Goal: Transaction & Acquisition: Purchase product/service

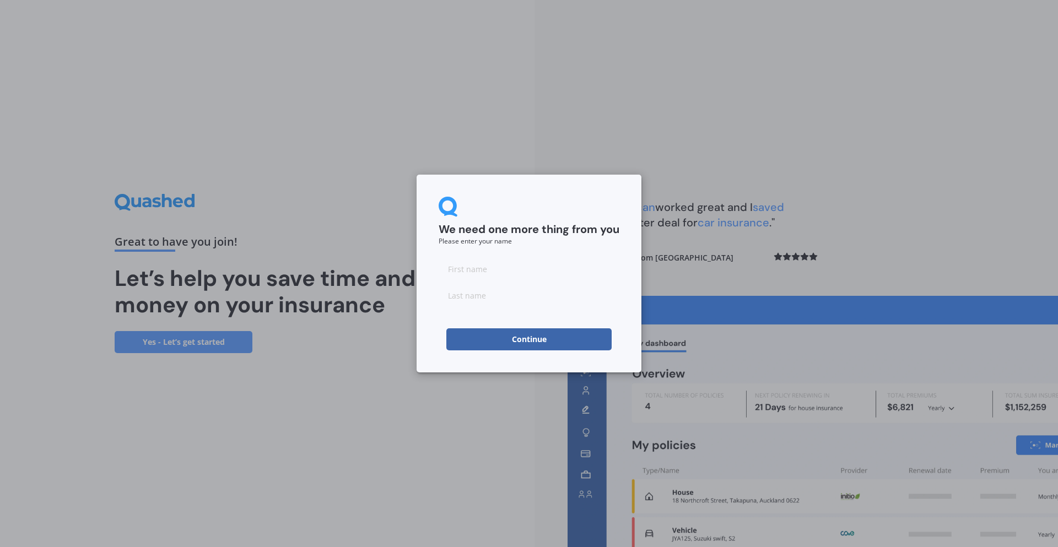
click at [541, 273] on input at bounding box center [529, 269] width 181 height 22
type input "asd"
type input "dddddded"
click at [519, 332] on button "Continue" at bounding box center [529, 340] width 165 height 22
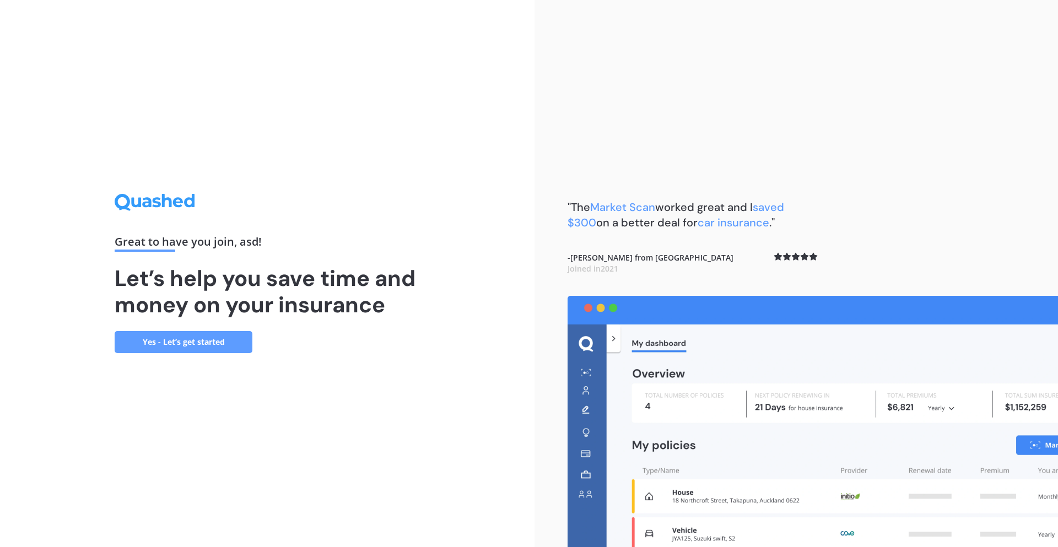
click at [190, 340] on link "Yes - Let’s get started" at bounding box center [184, 342] width 138 height 22
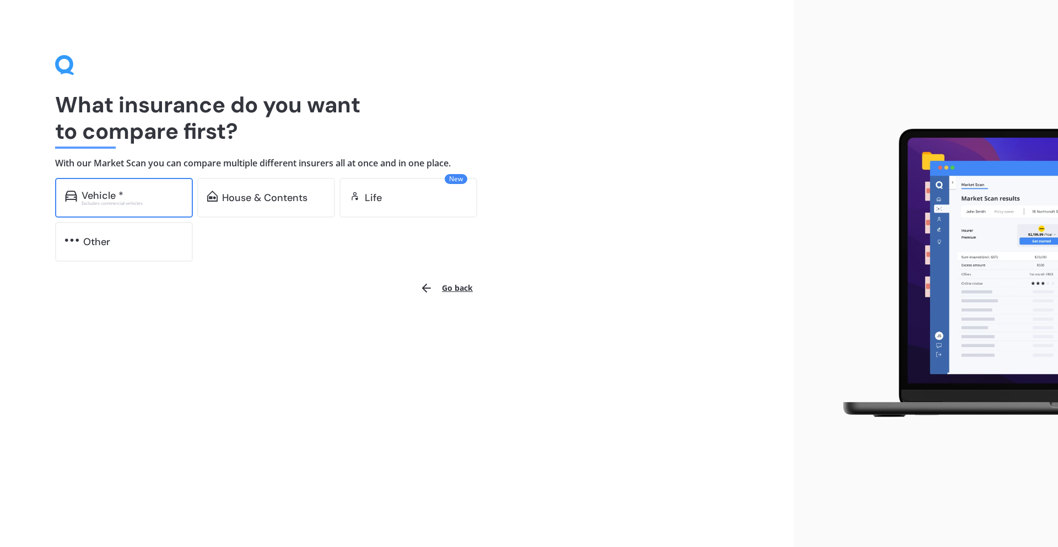
click at [92, 185] on div "Vehicle * Excludes commercial vehicles" at bounding box center [124, 198] width 138 height 40
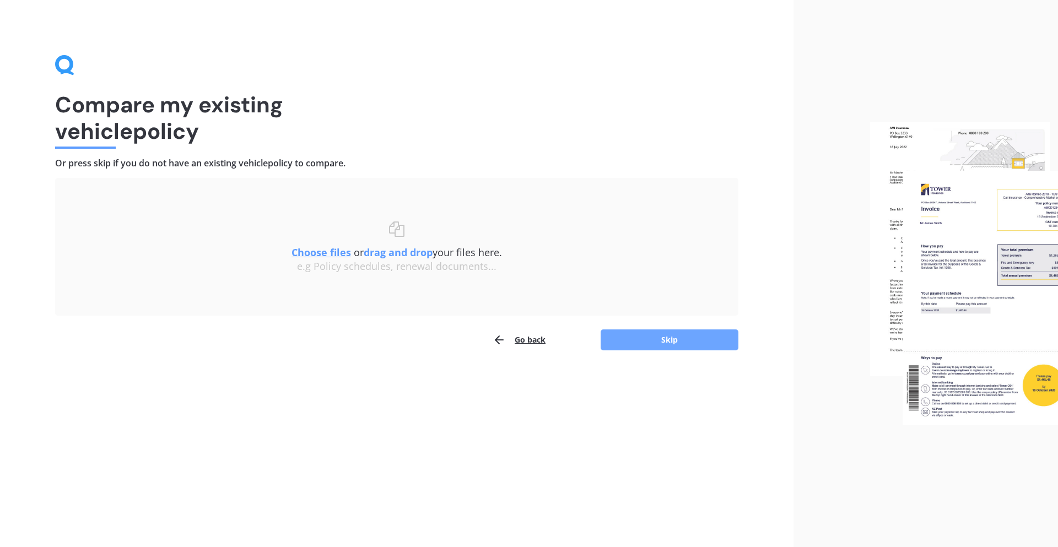
click at [670, 343] on button "Skip" at bounding box center [670, 340] width 138 height 21
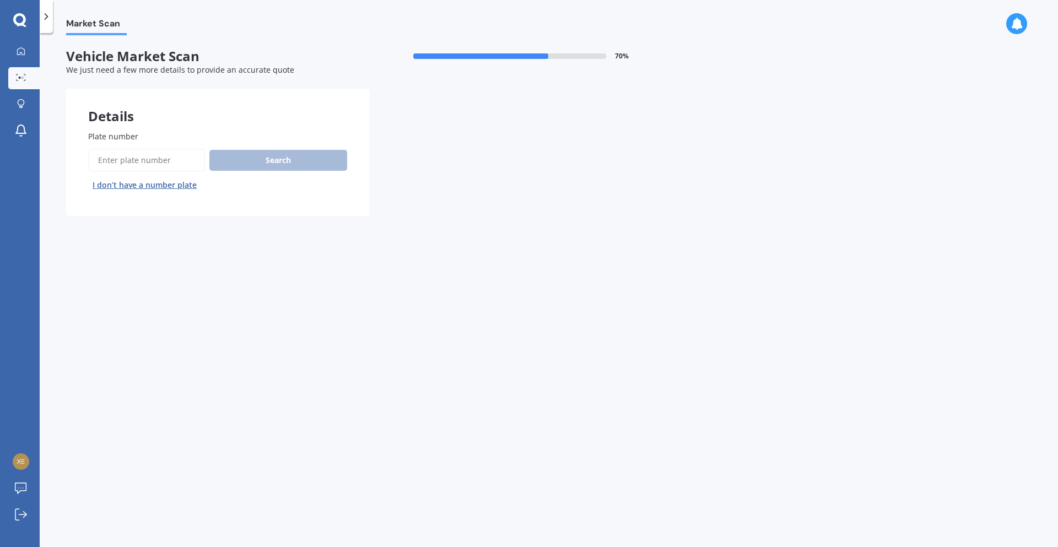
click at [109, 169] on input "Plate number" at bounding box center [146, 160] width 117 height 23
paste input "xenora"
type input "xenora"
paste input "QMH338"
type input "QMH338"
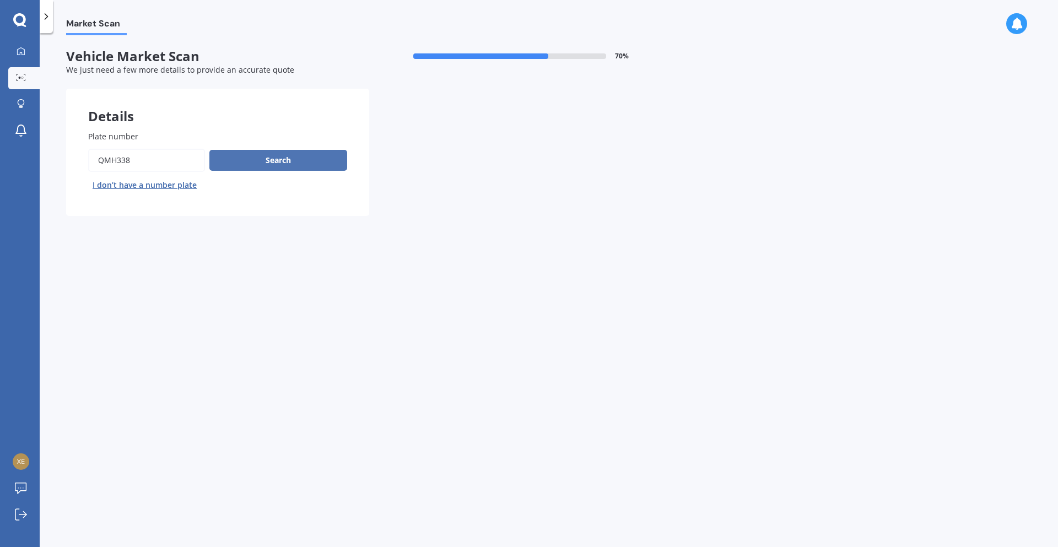
click at [314, 159] on button "Search" at bounding box center [278, 160] width 138 height 21
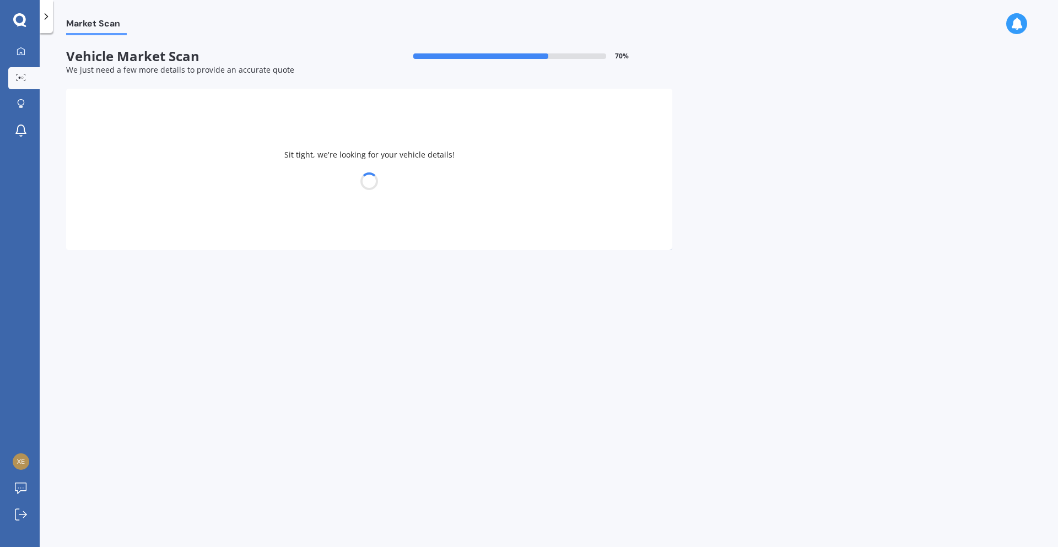
select select "HONDA"
select select "FIT"
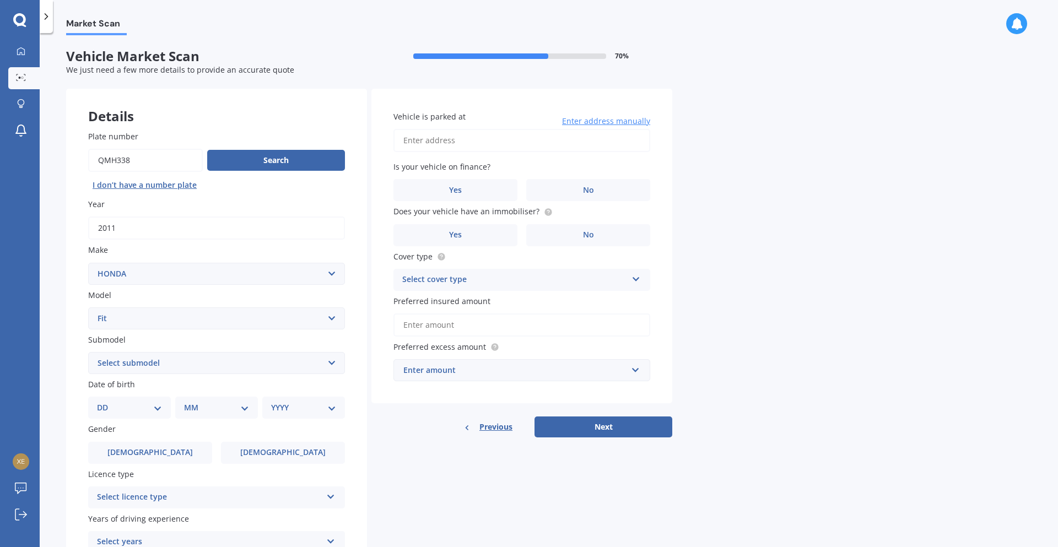
click at [139, 362] on select "Select submodel Diesel EV Hybrid Petrol" at bounding box center [216, 363] width 257 height 22
click at [88, 352] on select "Select submodel Diesel EV Hybrid Petrol" at bounding box center [216, 363] width 257 height 22
click at [171, 365] on select "Select submodel Diesel EV Hybrid Petrol" at bounding box center [216, 363] width 257 height 22
select select "HYBRID"
click at [88, 352] on select "Select submodel Diesel EV Hybrid Petrol" at bounding box center [216, 363] width 257 height 22
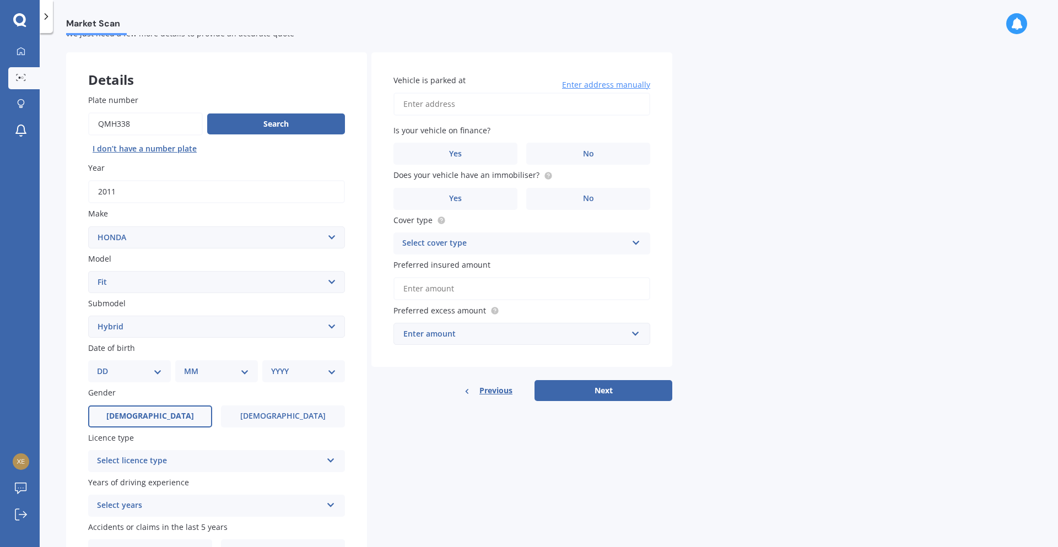
scroll to position [55, 0]
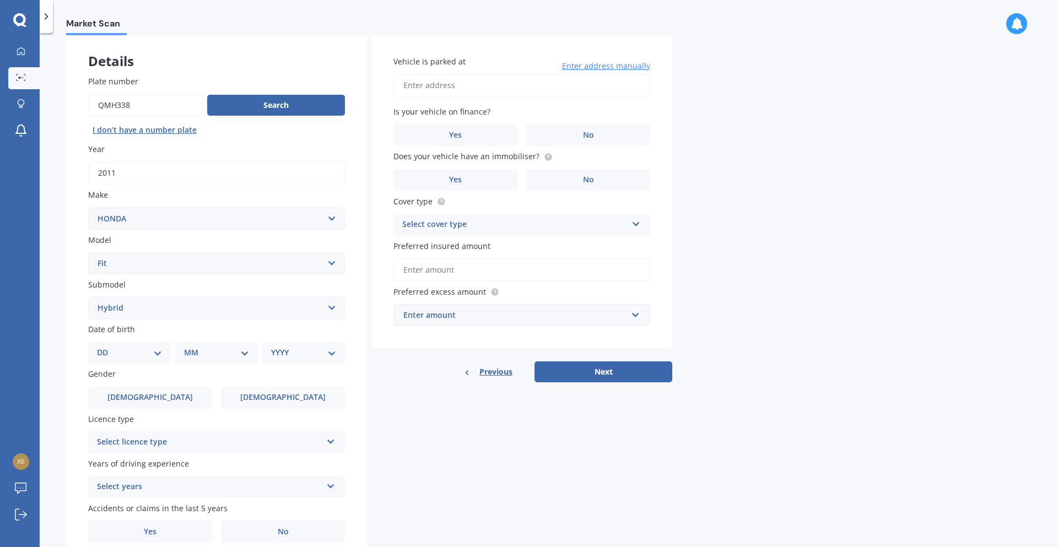
click at [155, 346] on div "DD 01 02 03 04 05 06 07 08 09 10 11 12 13 14 15 16 17 18 19 20 21 22 23 24 25 2…" at bounding box center [129, 353] width 83 height 22
click at [153, 348] on select "DD 01 02 03 04 05 06 07 08 09 10 11 12 13 14 15 16 17 18 19 20 21 22 23 24 25 2…" at bounding box center [129, 353] width 65 height 12
select select "23"
click at [106, 347] on select "DD 01 02 03 04 05 06 07 08 09 10 11 12 13 14 15 16 17 18 19 20 21 22 23 24 25 2…" at bounding box center [129, 353] width 65 height 12
click at [235, 352] on select "MM 01 02 03 04 05 06 07 08 09 10 11 12" at bounding box center [219, 353] width 61 height 12
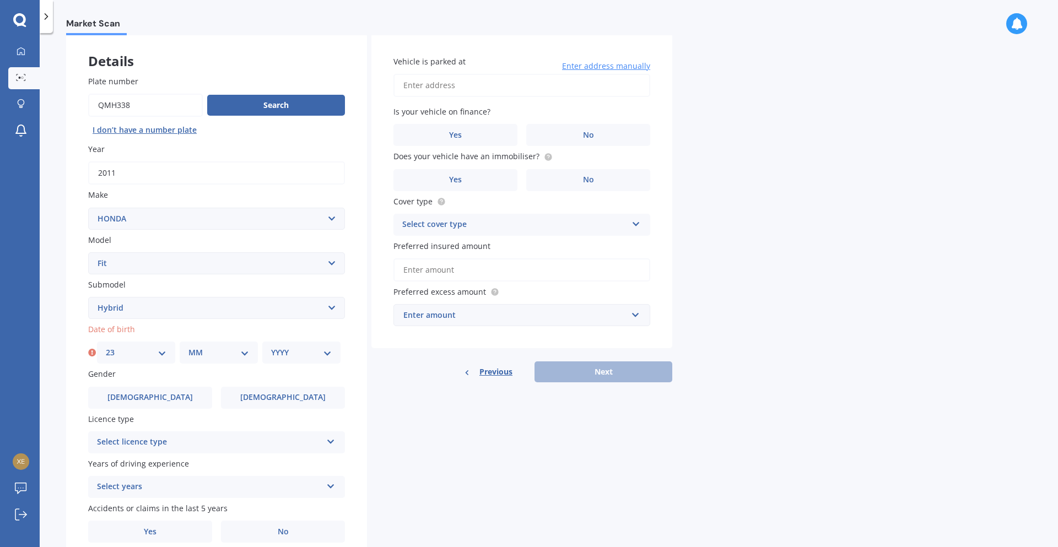
select select "03"
click at [189, 347] on select "MM 01 02 03 04 05 06 07 08 09 10 11 12" at bounding box center [219, 353] width 61 height 12
click at [299, 346] on div "YYYY 2025 2024 2023 2022 2021 2020 2019 2018 2017 2016 2015 2014 2013 2012 2011…" at bounding box center [301, 353] width 78 height 22
click at [295, 352] on select "YYYY 2025 2024 2023 2022 2021 2020 2019 2018 2017 2016 2015 2014 2013 2012 2011…" at bounding box center [301, 353] width 61 height 12
select select "2000"
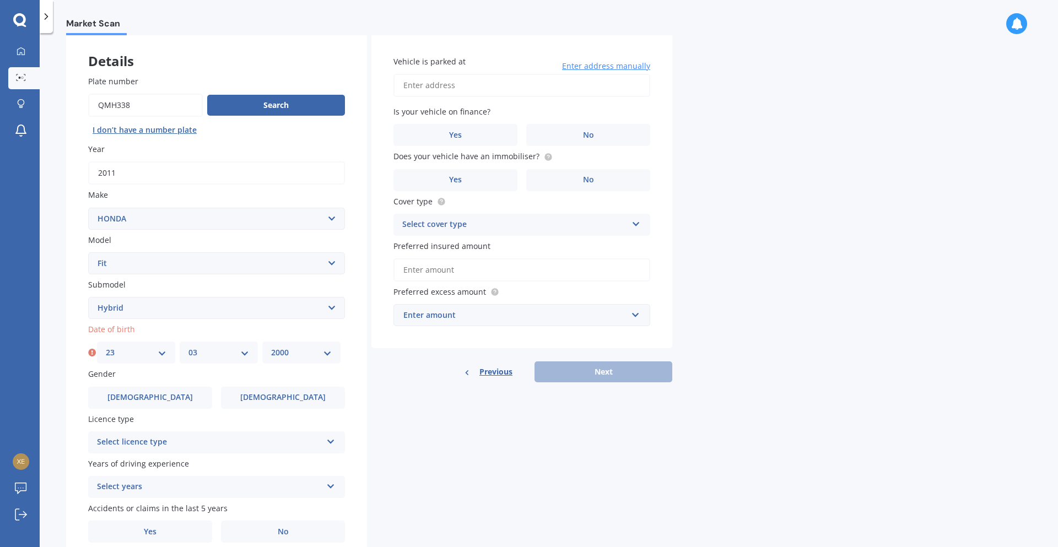
click at [271, 347] on select "YYYY 2025 2024 2023 2022 2021 2020 2019 2018 2017 2016 2015 2014 2013 2012 2011…" at bounding box center [301, 353] width 61 height 12
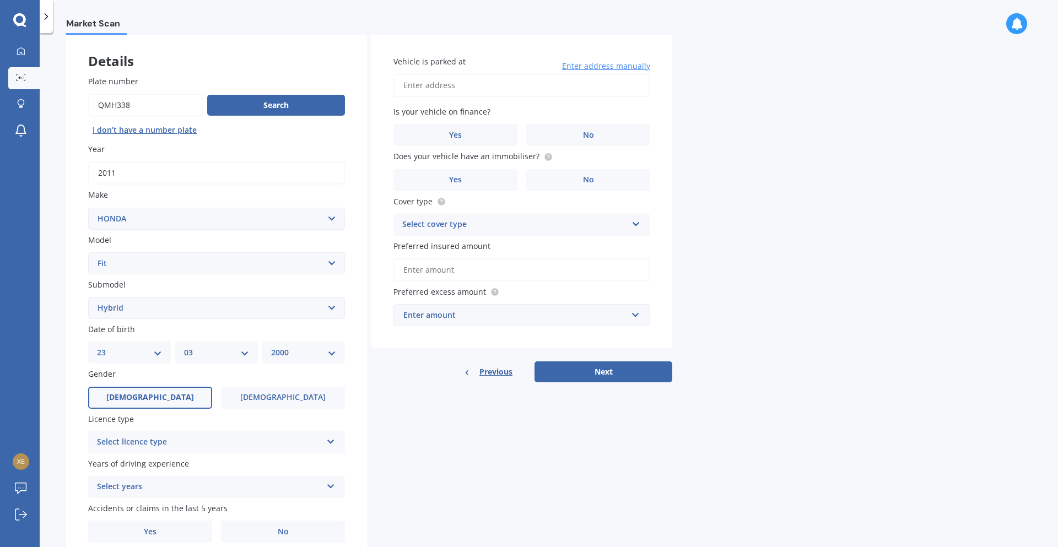
click at [157, 402] on span "[DEMOGRAPHIC_DATA]" at bounding box center [150, 397] width 88 height 9
click at [0, 0] on input "[DEMOGRAPHIC_DATA]" at bounding box center [0, 0] width 0 height 0
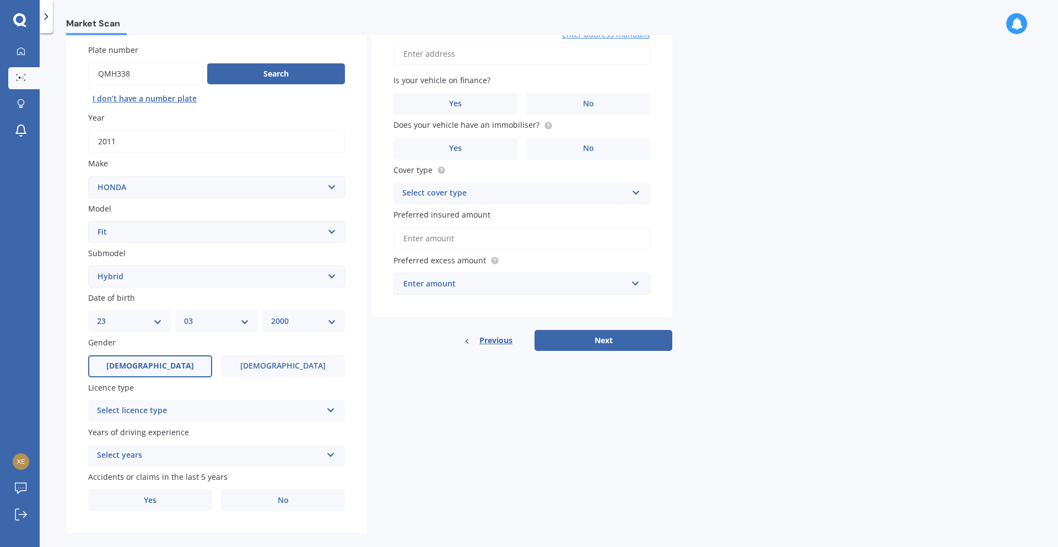
scroll to position [101, 0]
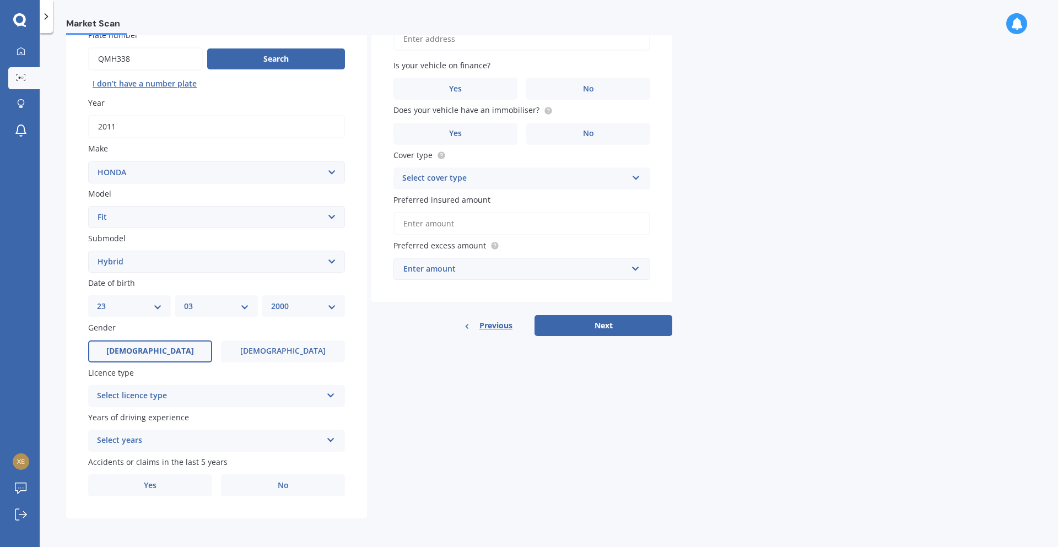
click at [185, 391] on div "Select licence type" at bounding box center [209, 396] width 225 height 13
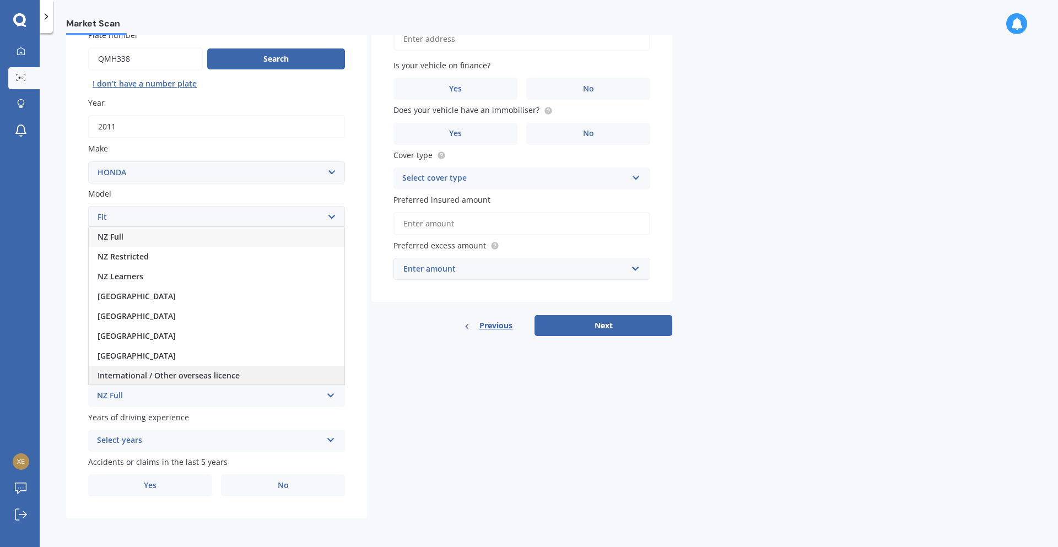
click at [190, 374] on span "International / Other overseas licence" at bounding box center [169, 375] width 142 height 10
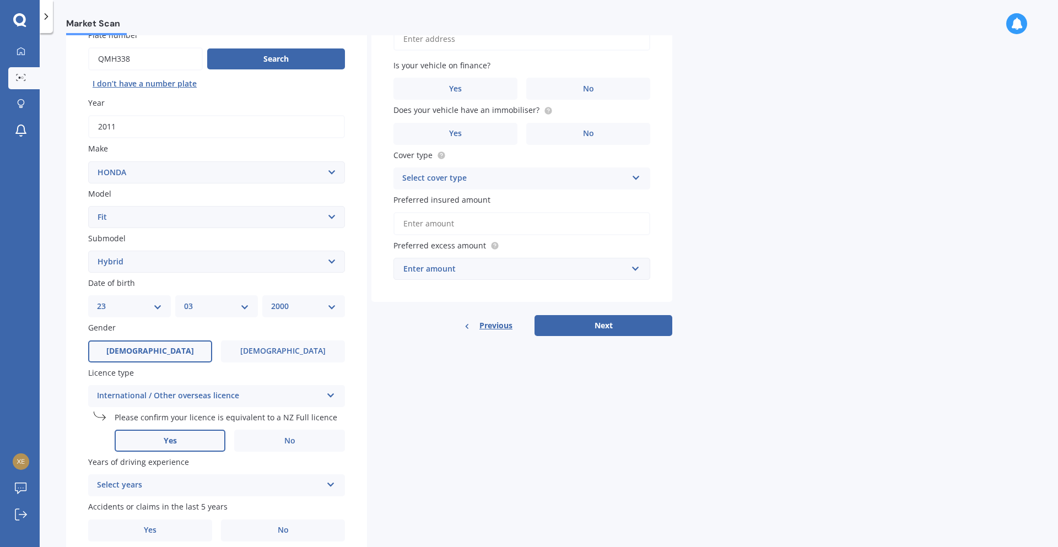
click at [182, 437] on label "Yes" at bounding box center [170, 441] width 111 height 22
click at [0, 0] on input "Yes" at bounding box center [0, 0] width 0 height 0
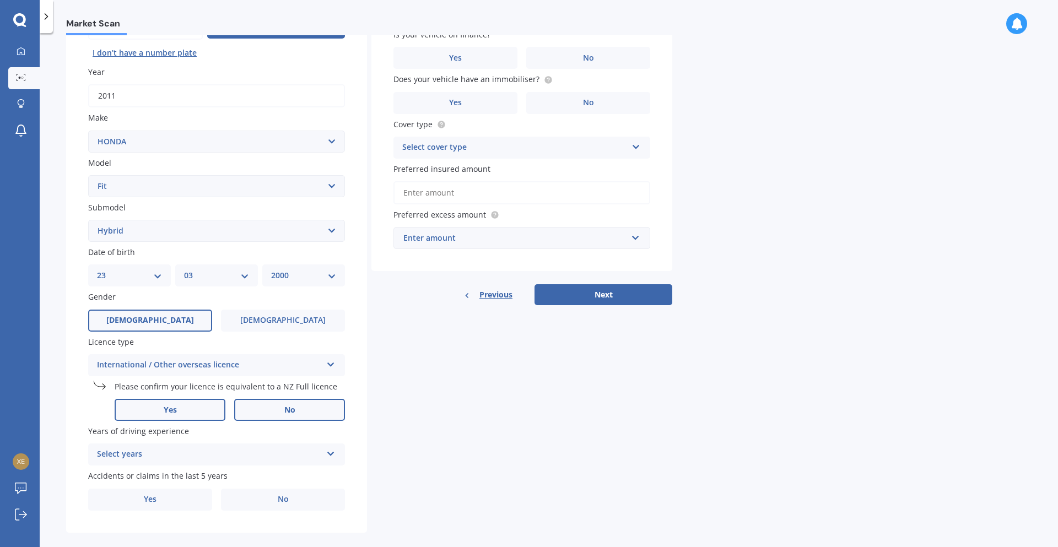
scroll to position [147, 0]
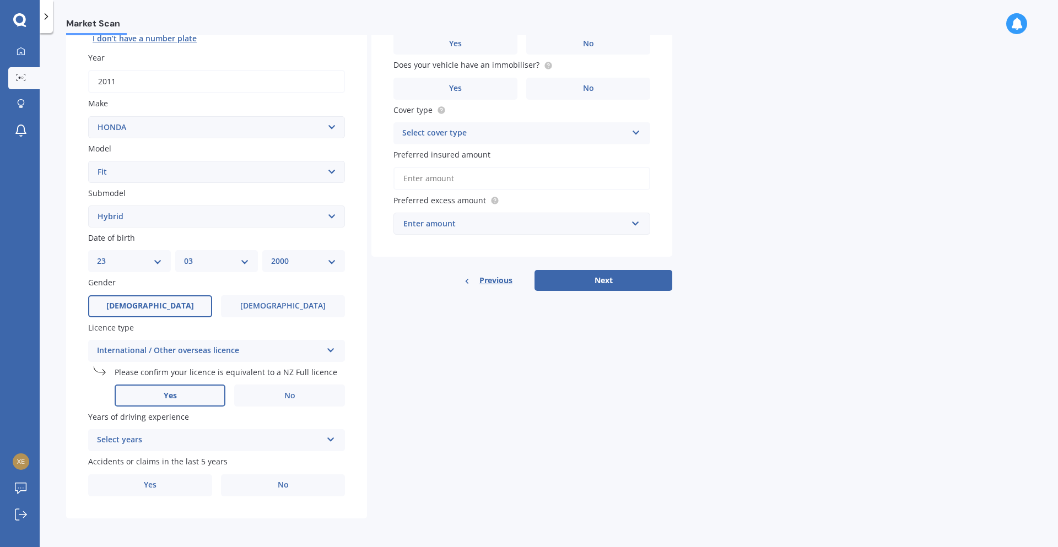
click at [163, 435] on div "Select years" at bounding box center [209, 440] width 225 height 13
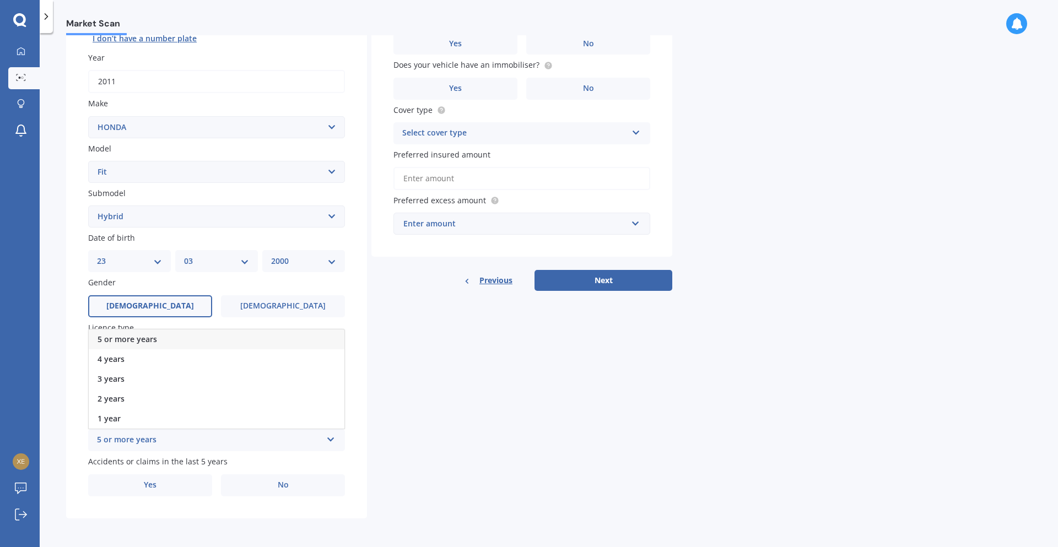
click at [173, 337] on div "5 or more years" at bounding box center [217, 340] width 256 height 20
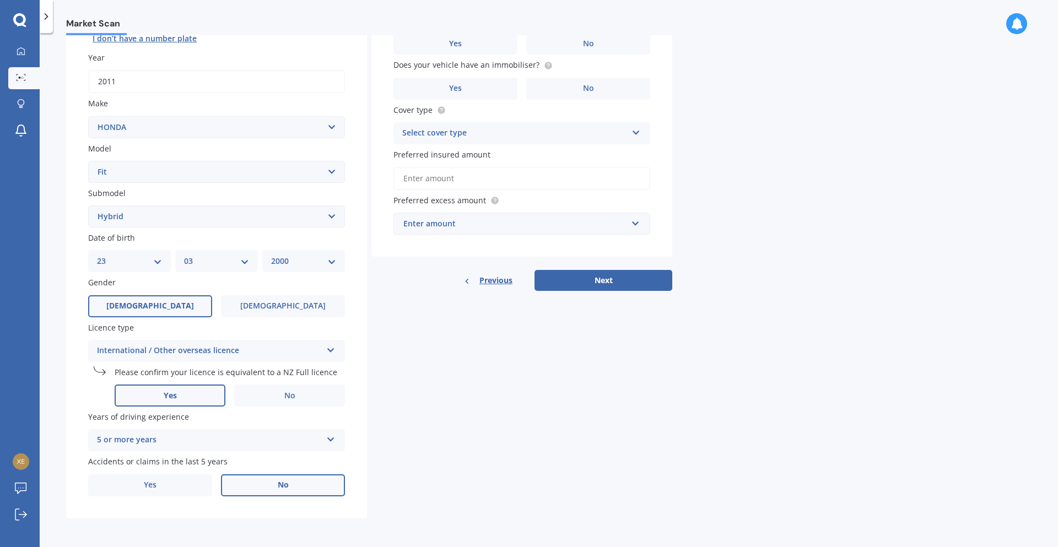
click at [260, 484] on label "No" at bounding box center [283, 486] width 124 height 22
click at [0, 0] on input "No" at bounding box center [0, 0] width 0 height 0
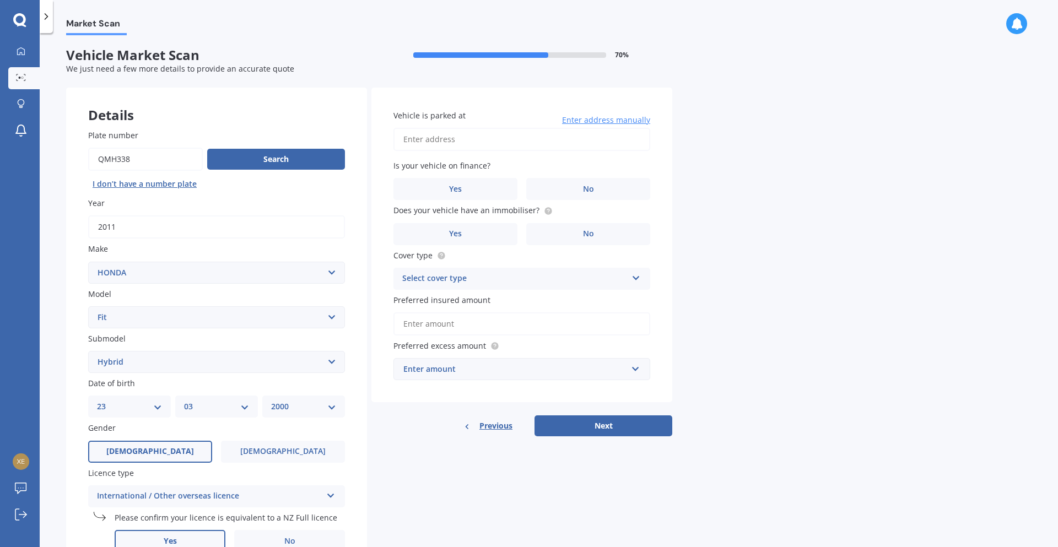
scroll to position [0, 0]
click at [470, 139] on input "Vehicle is parked at" at bounding box center [522, 140] width 257 height 23
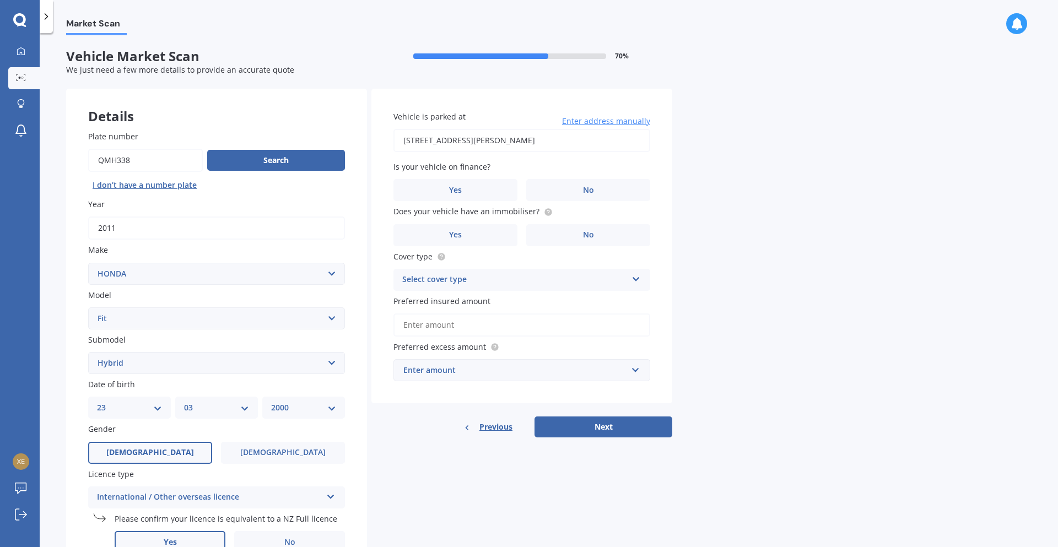
type input "[STREET_ADDRESS][PERSON_NAME][PERSON_NAME]"
click at [603, 189] on label "No" at bounding box center [588, 190] width 124 height 22
click at [0, 0] on input "No" at bounding box center [0, 0] width 0 height 0
click at [439, 236] on label "Yes" at bounding box center [456, 235] width 124 height 22
click at [0, 0] on input "Yes" at bounding box center [0, 0] width 0 height 0
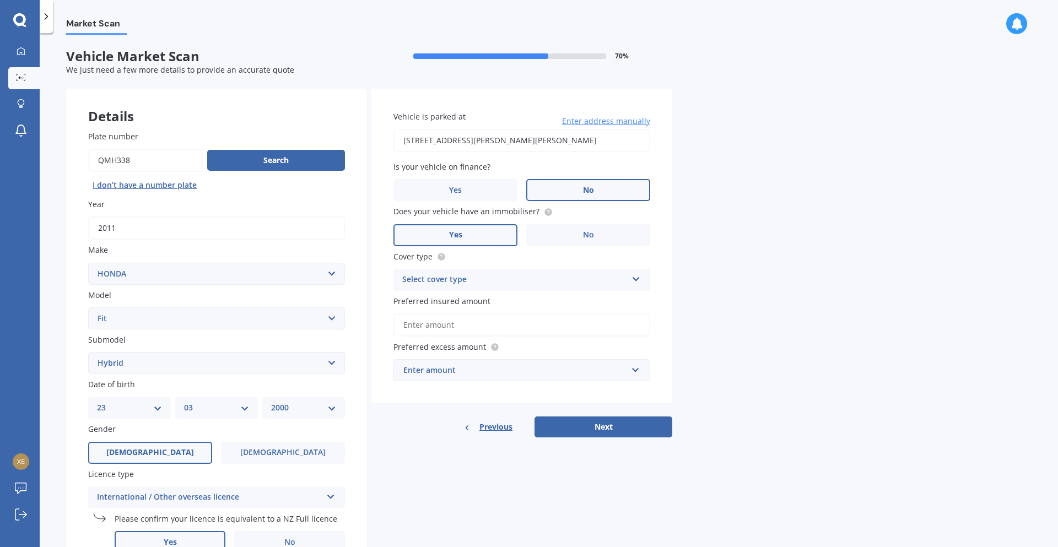
click at [482, 282] on div "Select cover type" at bounding box center [514, 279] width 225 height 13
click at [474, 300] on div "Comprehensive" at bounding box center [522, 302] width 256 height 20
click at [470, 328] on input "Preferred insured amount" at bounding box center [522, 325] width 257 height 23
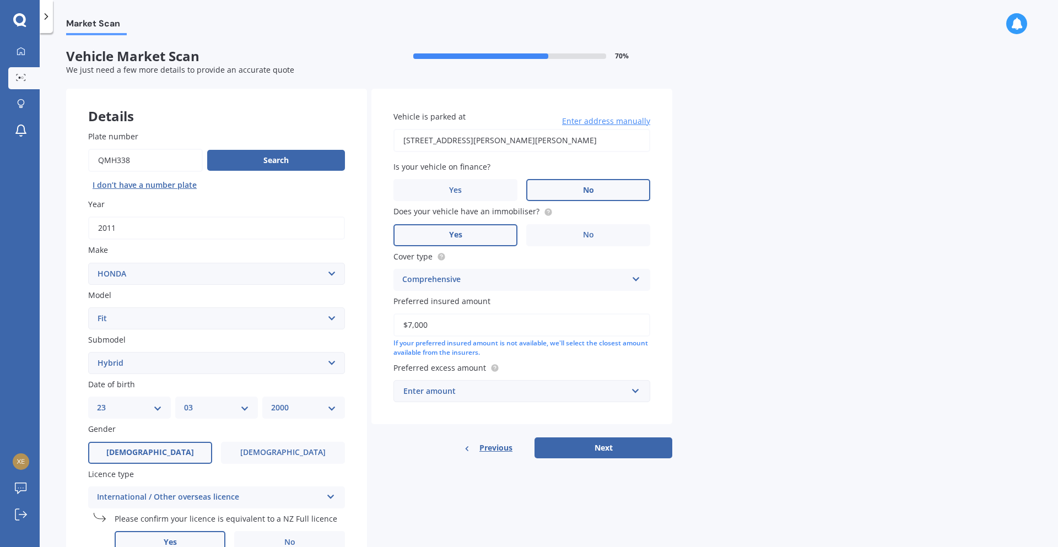
type input "$7,000"
click at [480, 391] on div "Enter amount" at bounding box center [516, 391] width 224 height 12
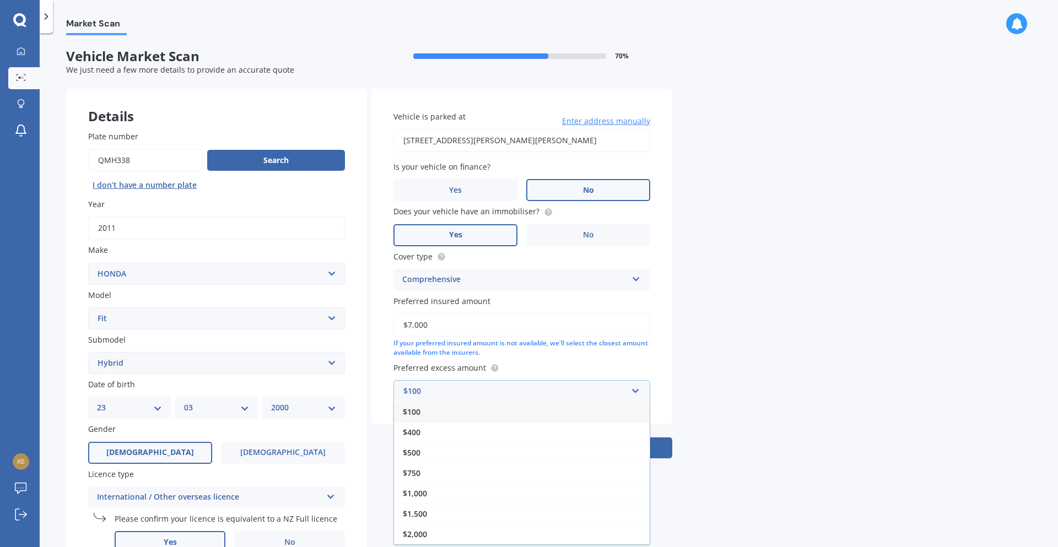
drag, startPoint x: 413, startPoint y: 417, endPoint x: 421, endPoint y: 416, distance: 7.2
click at [414, 417] on span "$100" at bounding box center [412, 412] width 18 height 10
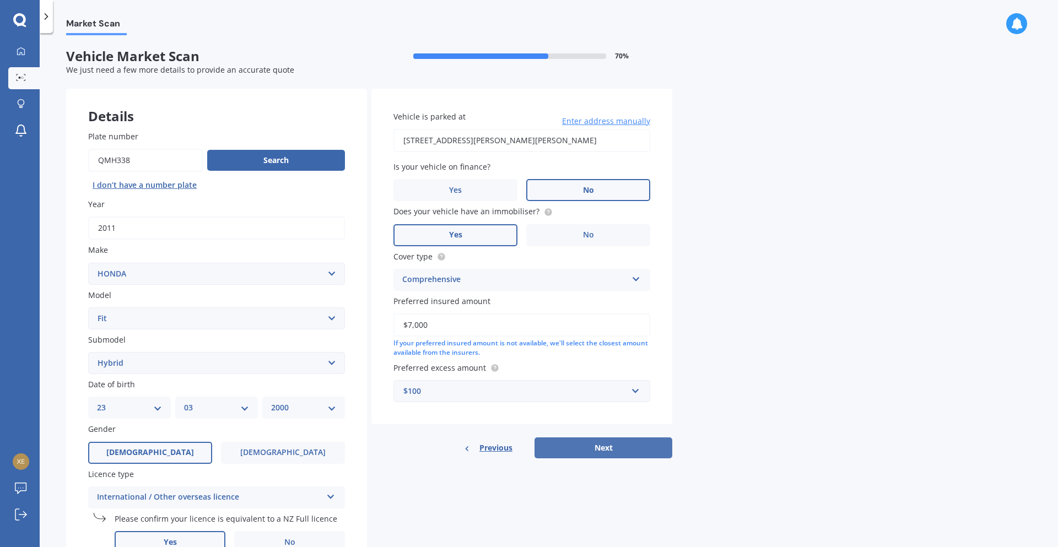
click at [594, 447] on button "Next" at bounding box center [604, 448] width 138 height 21
select select "23"
select select "03"
select select "2000"
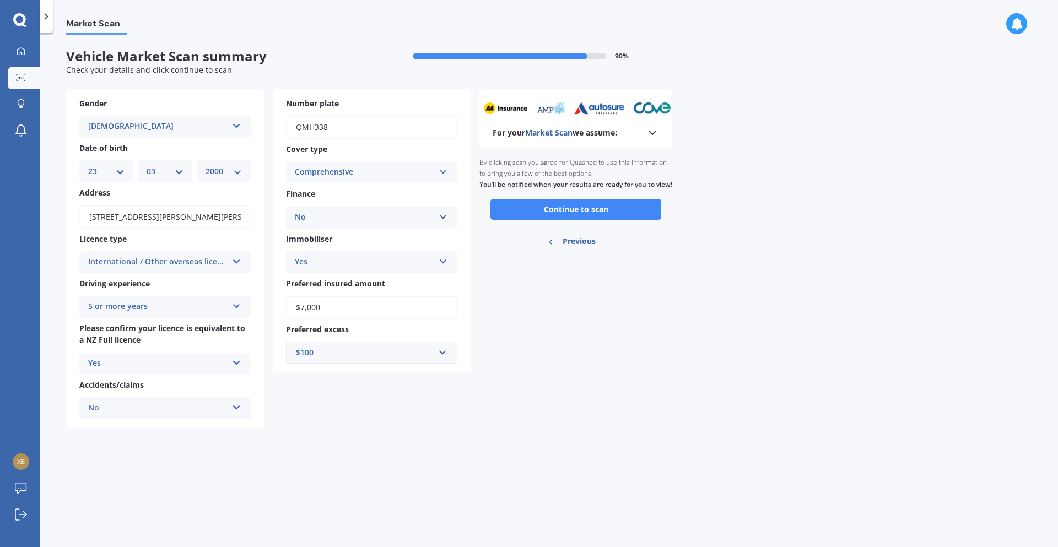
click at [590, 219] on button "Continue to scan" at bounding box center [576, 209] width 171 height 21
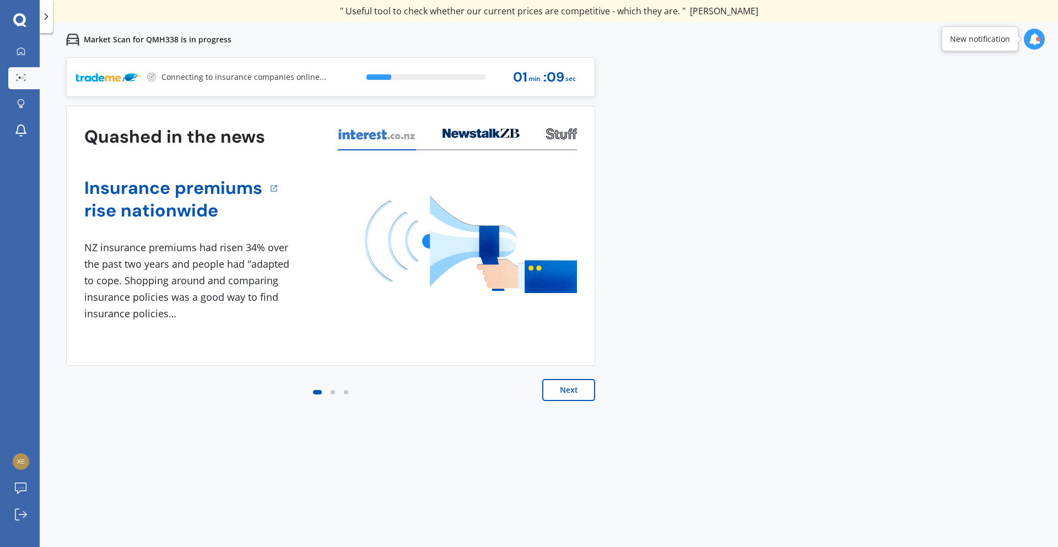
click at [567, 377] on div "Quashed in the news Insurance premiums rise nationwide 1 NZ insurance premiums …" at bounding box center [330, 265] width 529 height 318
click at [571, 395] on button "Next" at bounding box center [568, 390] width 53 height 22
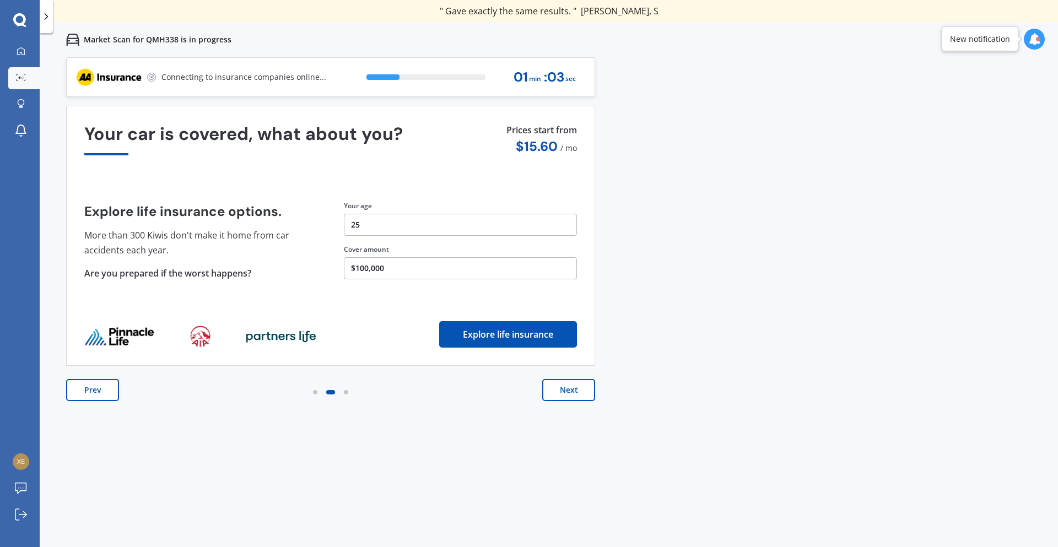
click at [574, 393] on button "Next" at bounding box center [568, 390] width 53 height 22
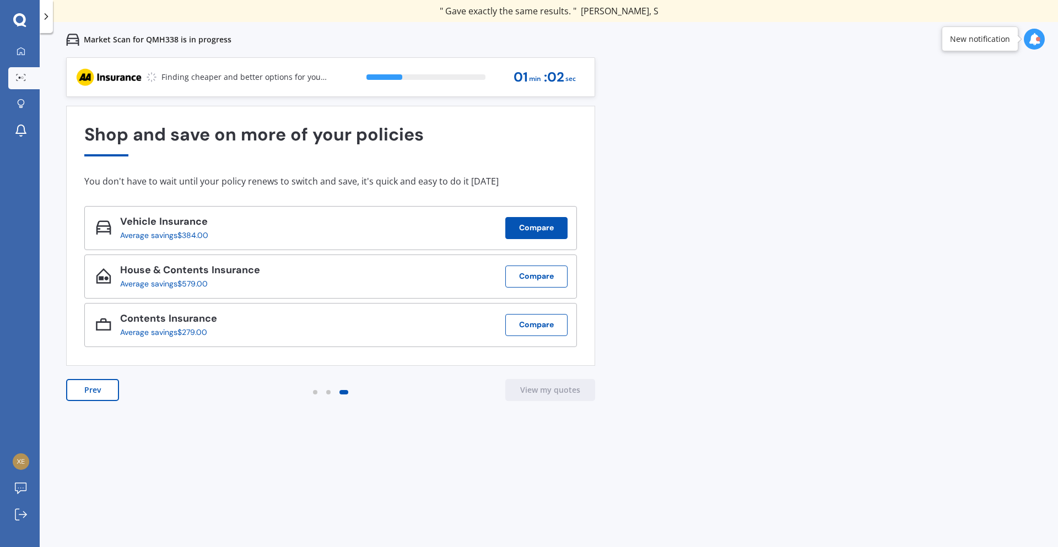
click at [557, 227] on button "Compare" at bounding box center [537, 228] width 62 height 22
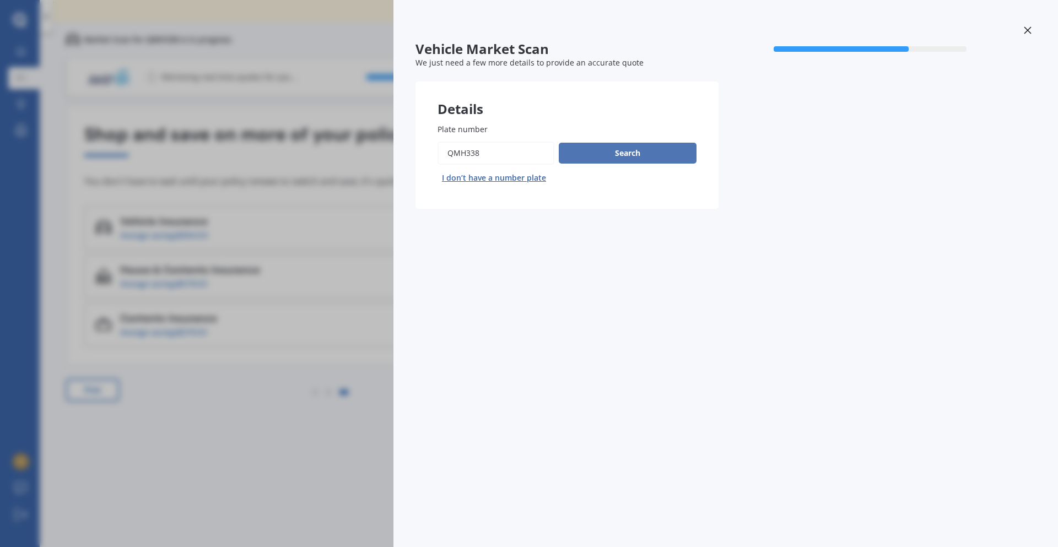
click at [638, 147] on button "Search" at bounding box center [628, 153] width 138 height 21
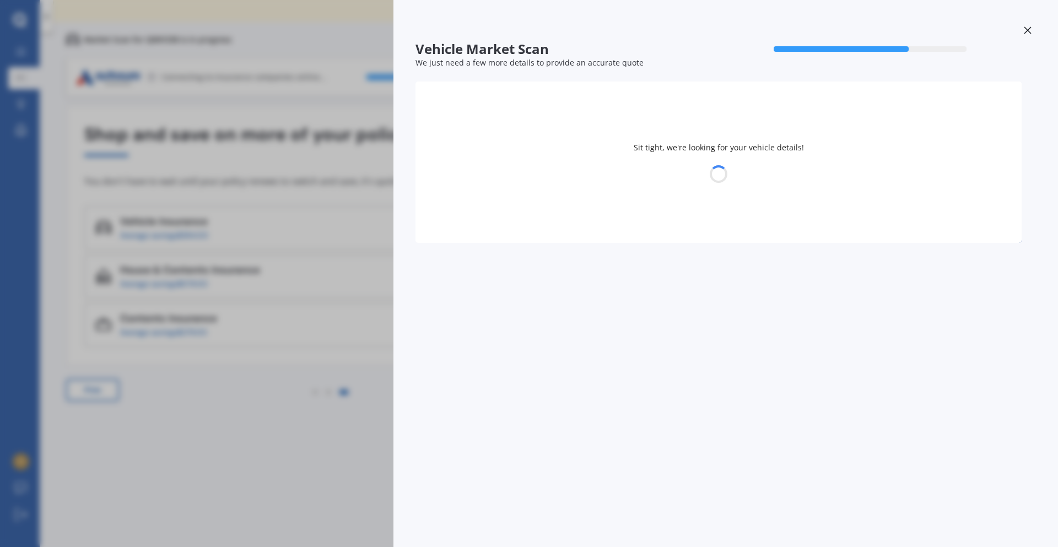
select select "HONDA"
select select "FIT"
select select "23"
select select "03"
select select "2000"
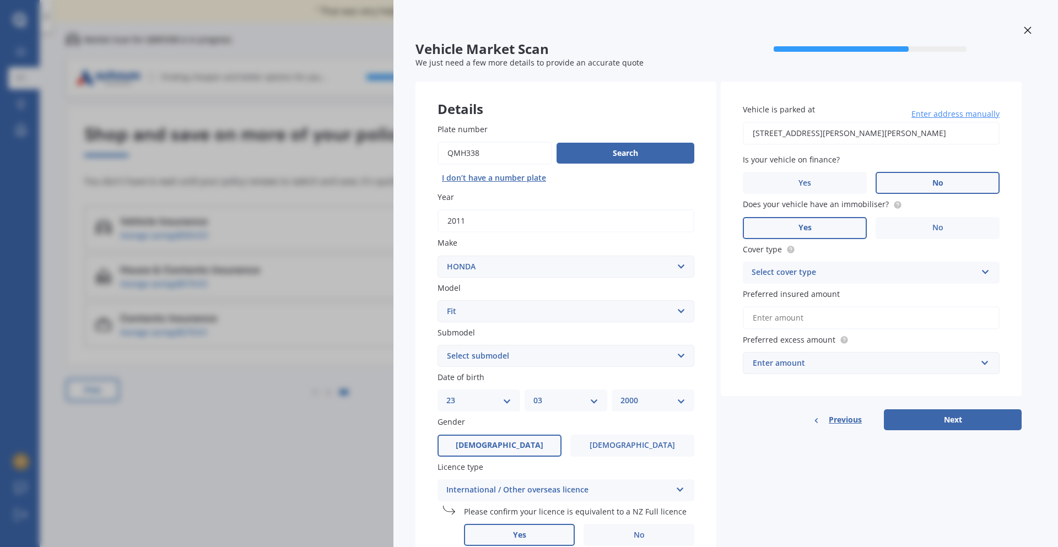
click at [1025, 30] on icon at bounding box center [1028, 30] width 8 height 8
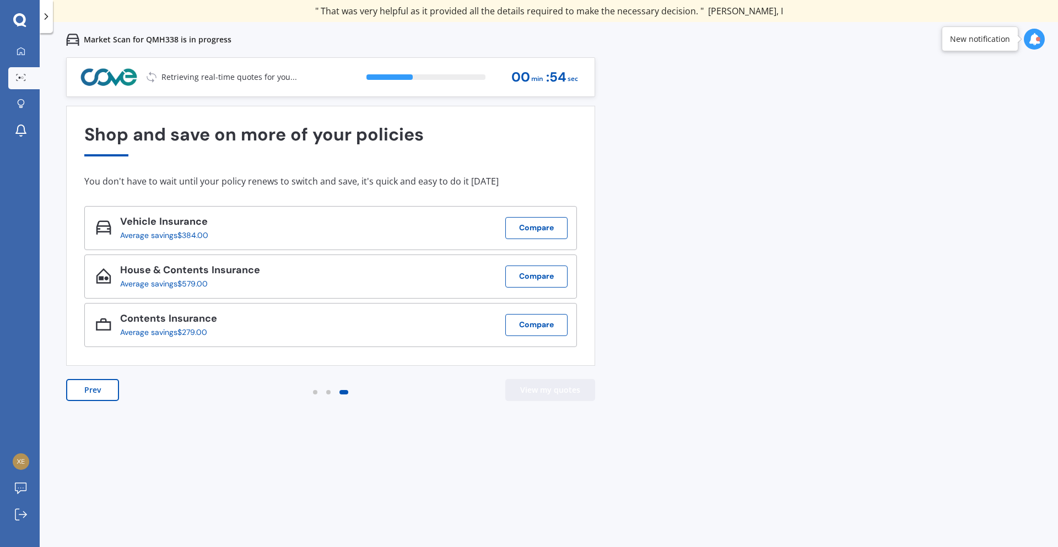
click at [540, 390] on button "View my quotes" at bounding box center [551, 390] width 90 height 22
click at [343, 217] on div "Vehicle Insurance Average savings $384.00 Compare" at bounding box center [330, 228] width 493 height 44
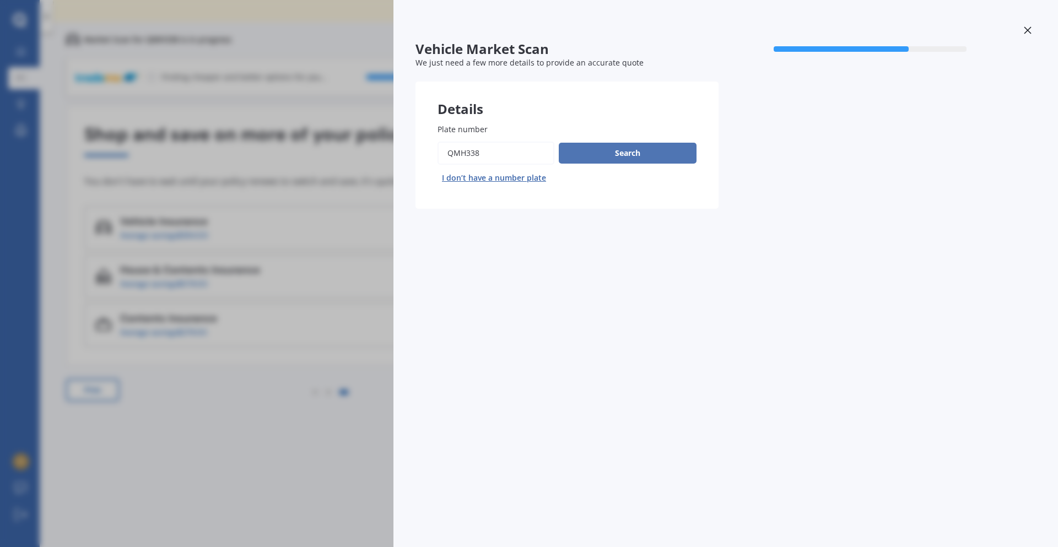
click at [633, 158] on button "Search" at bounding box center [628, 153] width 138 height 21
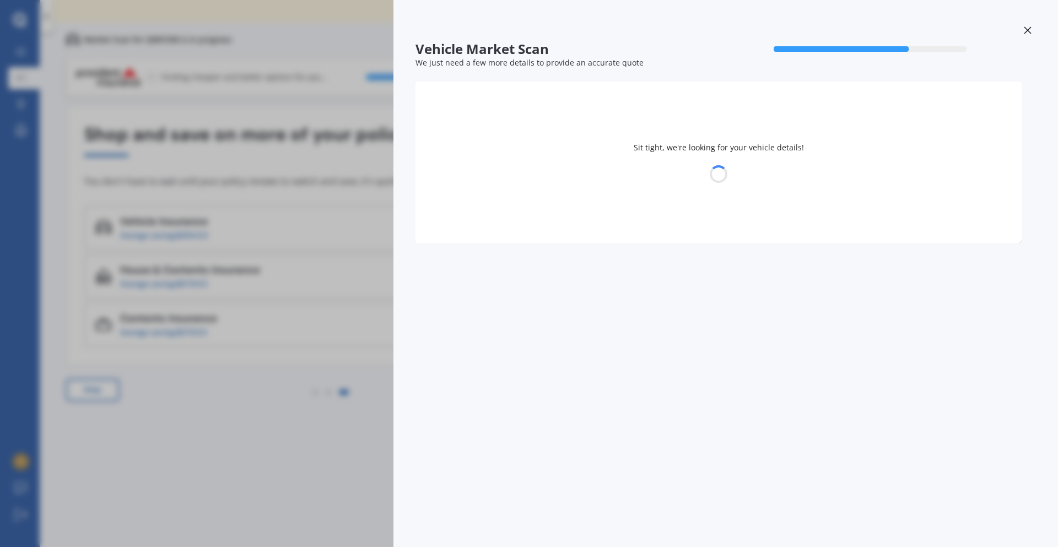
select select "HONDA"
select select "FIT"
select select "23"
select select "03"
select select "2000"
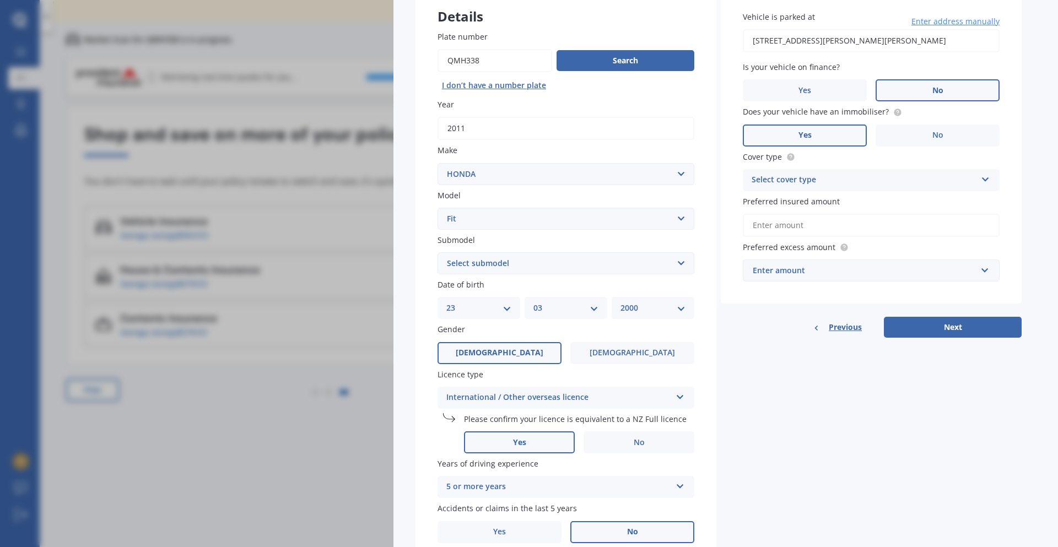
scroll to position [142, 0]
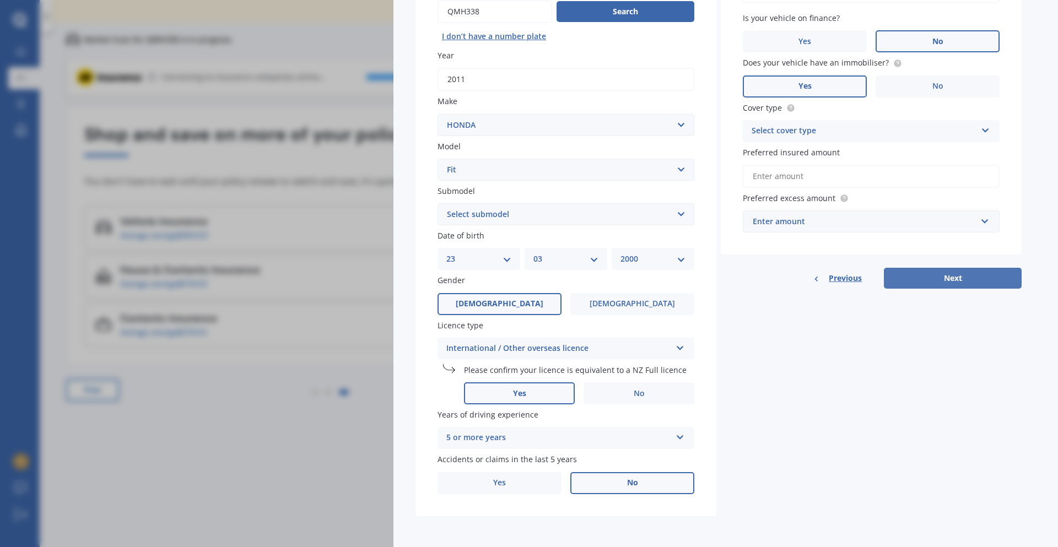
click at [958, 279] on button "Next" at bounding box center [953, 278] width 138 height 21
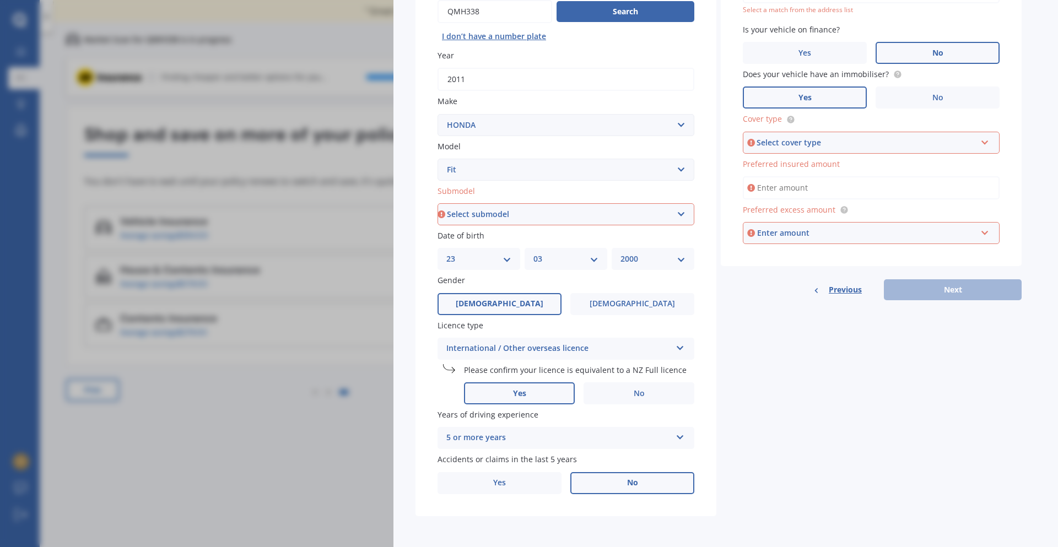
click at [549, 222] on select "Select submodel Diesel EV Hybrid Petrol" at bounding box center [566, 214] width 257 height 22
select select "HYBRID"
click at [438, 203] on select "Select submodel Diesel EV Hybrid Petrol" at bounding box center [566, 214] width 257 height 22
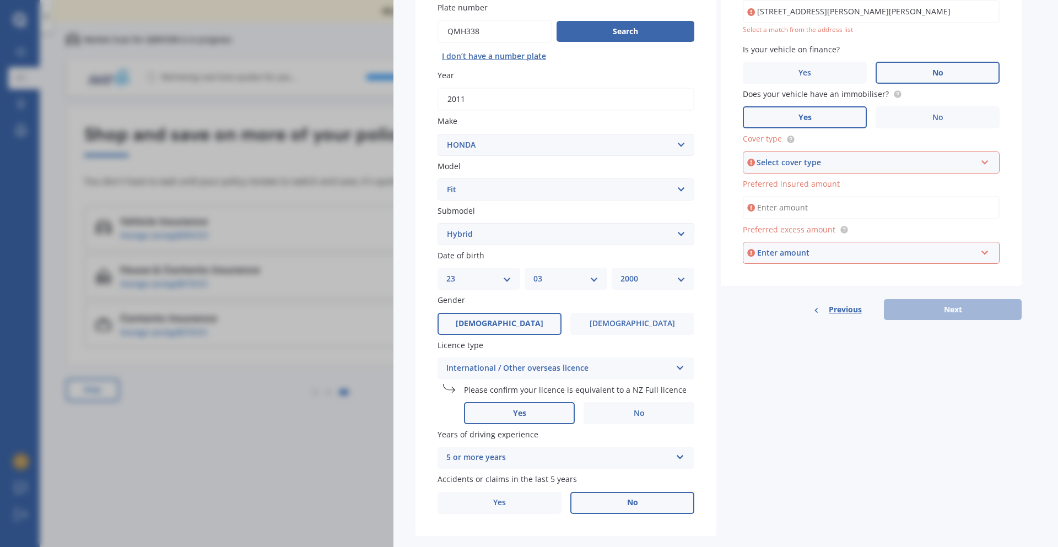
click at [824, 138] on label "Cover type" at bounding box center [869, 139] width 252 height 12
click at [818, 168] on div "Select cover type" at bounding box center [866, 163] width 219 height 12
click at [806, 186] on span "Comprehensive" at bounding box center [782, 183] width 58 height 10
click at [821, 255] on div "Enter amount" at bounding box center [866, 253] width 219 height 12
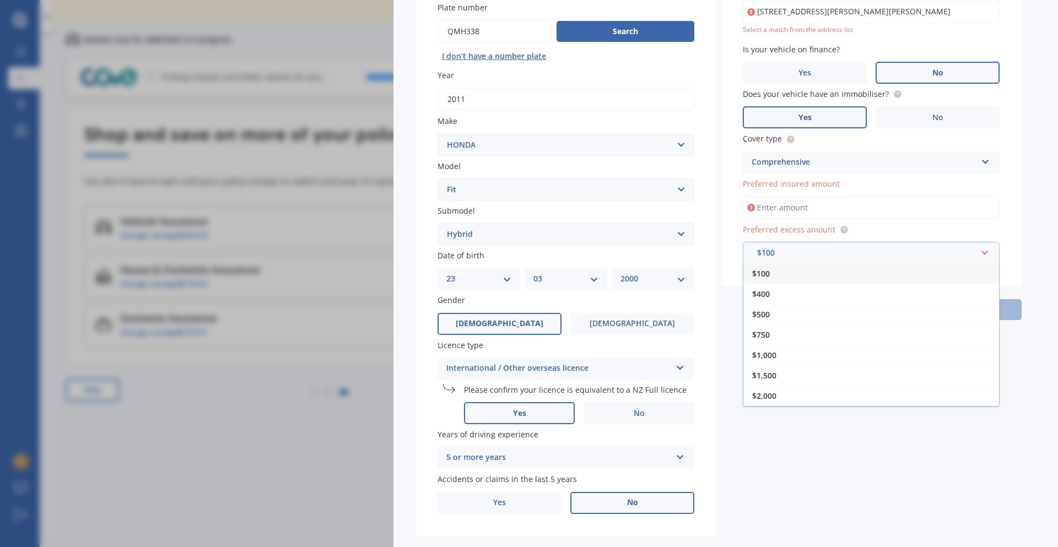
click at [787, 275] on div "$100" at bounding box center [872, 274] width 256 height 20
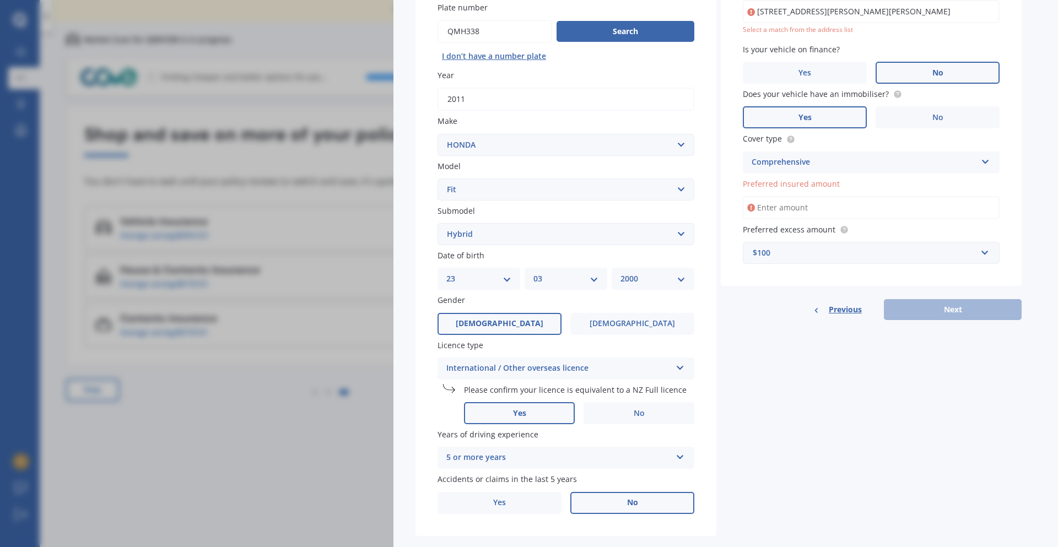
click at [840, 211] on input "Preferred insured amount" at bounding box center [871, 207] width 257 height 23
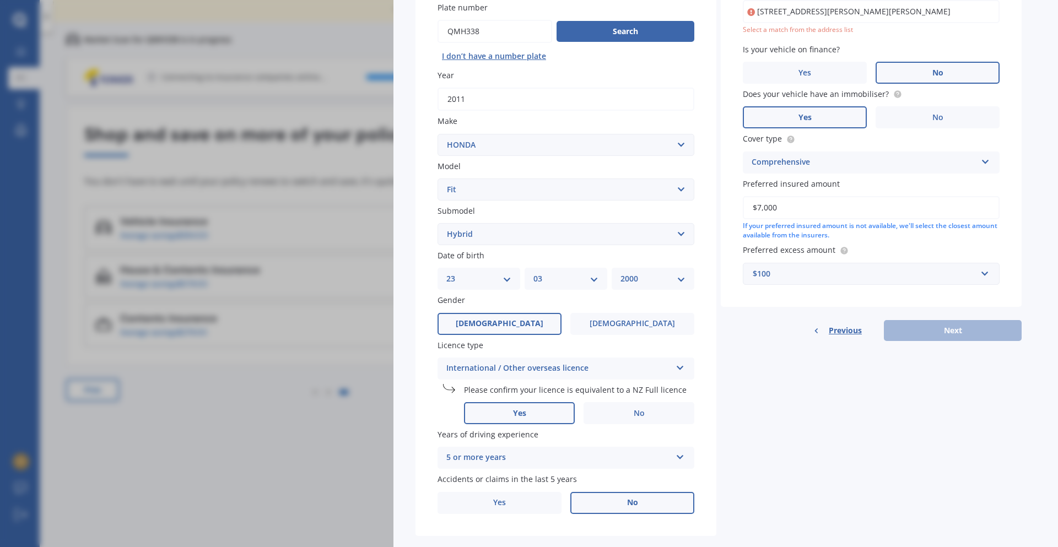
scroll to position [12, 0]
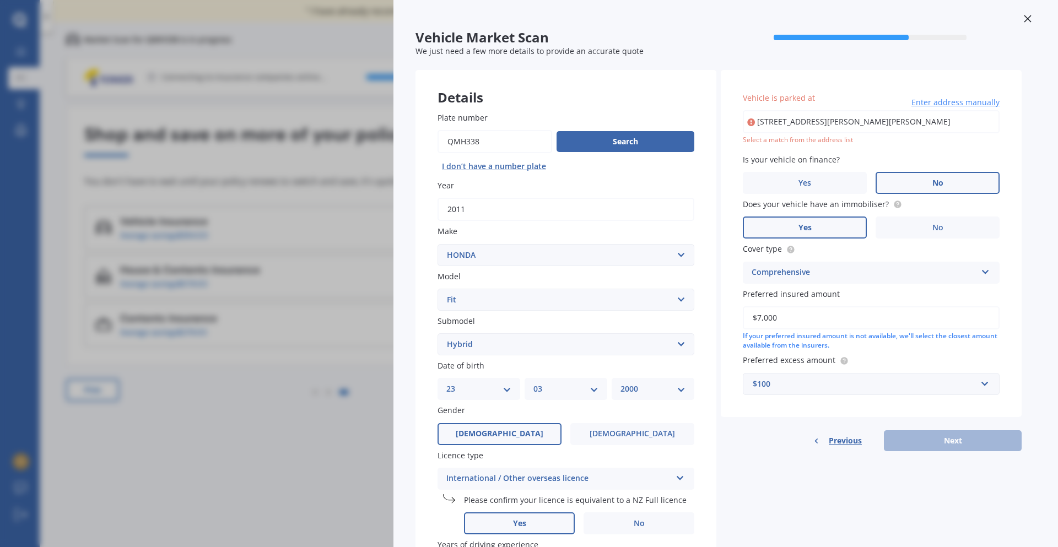
type input "$7,000"
click at [948, 431] on div "Previous Next" at bounding box center [871, 441] width 301 height 21
click at [948, 433] on div "Previous Next" at bounding box center [871, 441] width 301 height 21
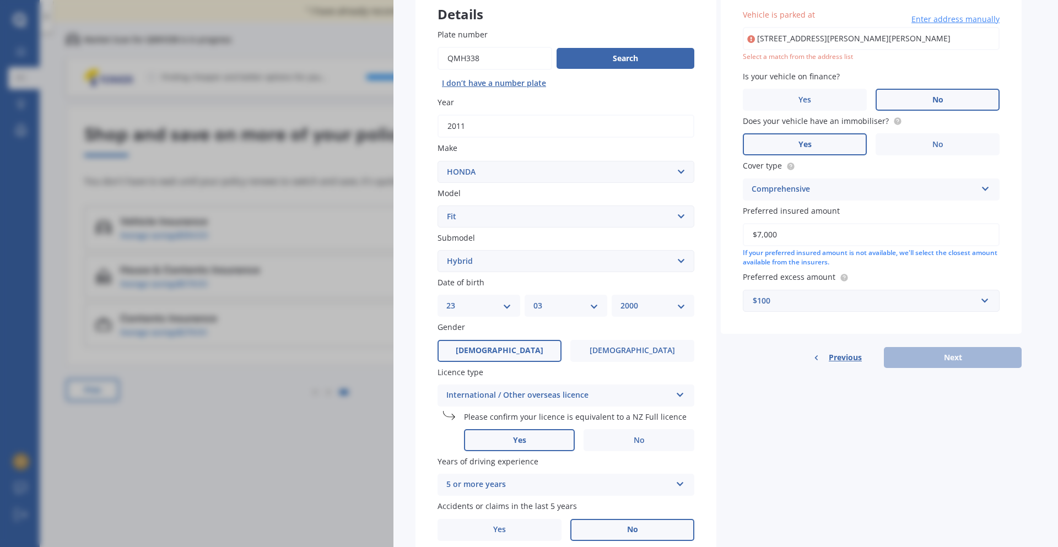
scroll to position [142, 0]
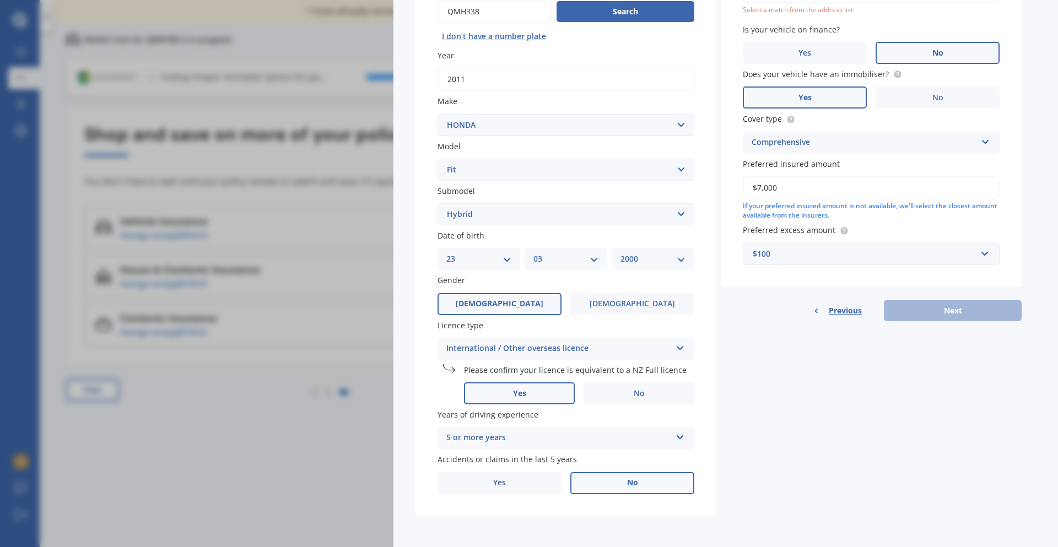
click at [920, 313] on div "Previous Next" at bounding box center [871, 310] width 301 height 21
click at [921, 311] on div "Previous Next" at bounding box center [871, 310] width 301 height 21
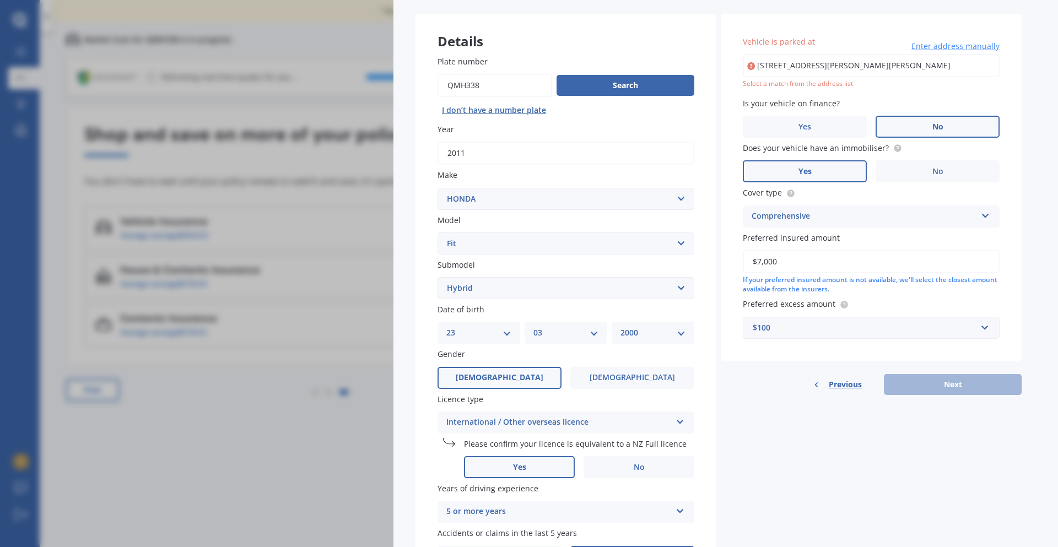
scroll to position [31, 0]
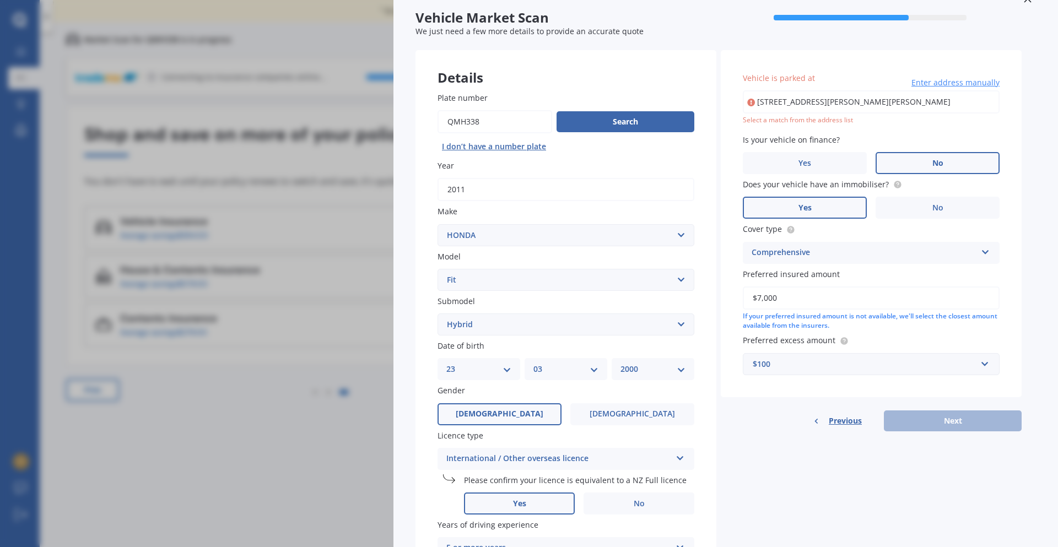
click at [818, 96] on input "[STREET_ADDRESS][PERSON_NAME][PERSON_NAME]" at bounding box center [871, 101] width 257 height 23
type input "[STREET_ADDRESS][PERSON_NAME][PERSON_NAME]"
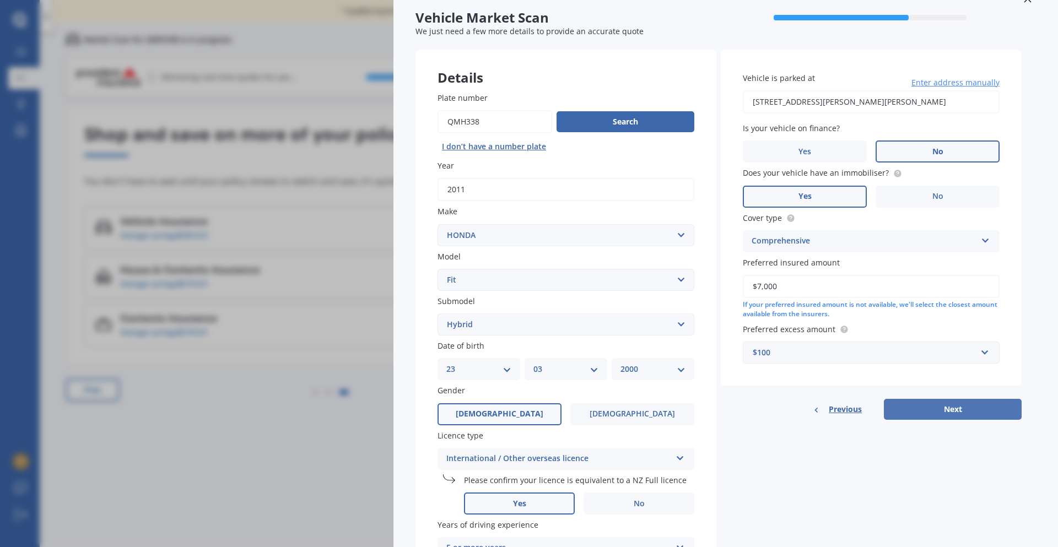
click at [951, 404] on button "Next" at bounding box center [953, 409] width 138 height 21
select select "23"
select select "03"
select select "2000"
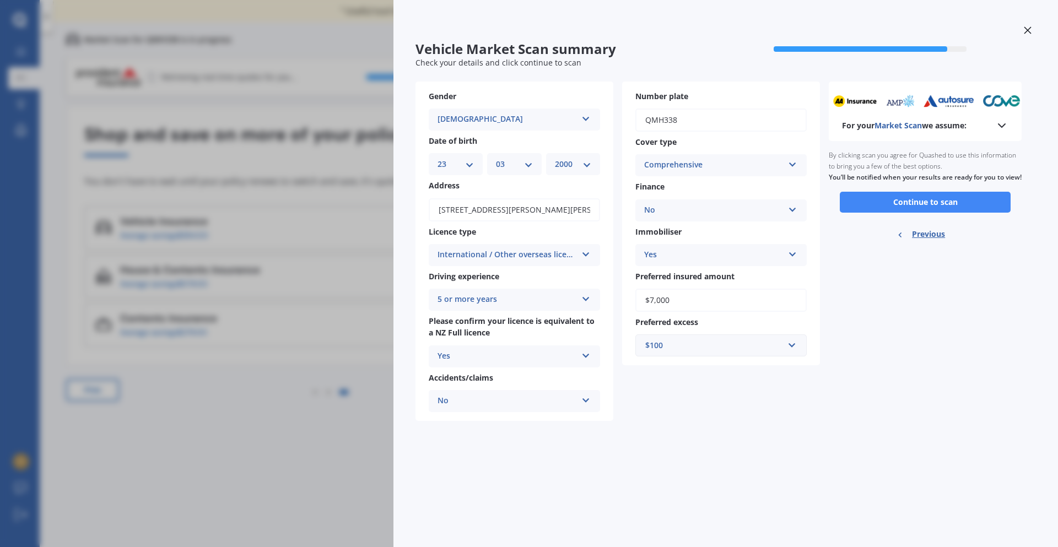
scroll to position [0, 0]
click at [895, 213] on button "Continue to scan" at bounding box center [925, 202] width 171 height 21
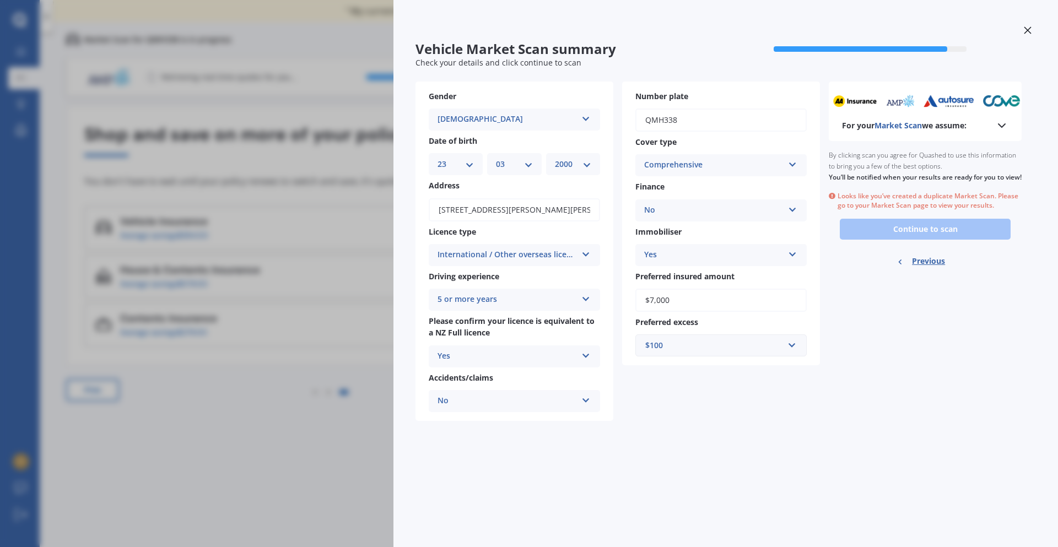
click at [1029, 23] on div at bounding box center [1028, 31] width 17 height 19
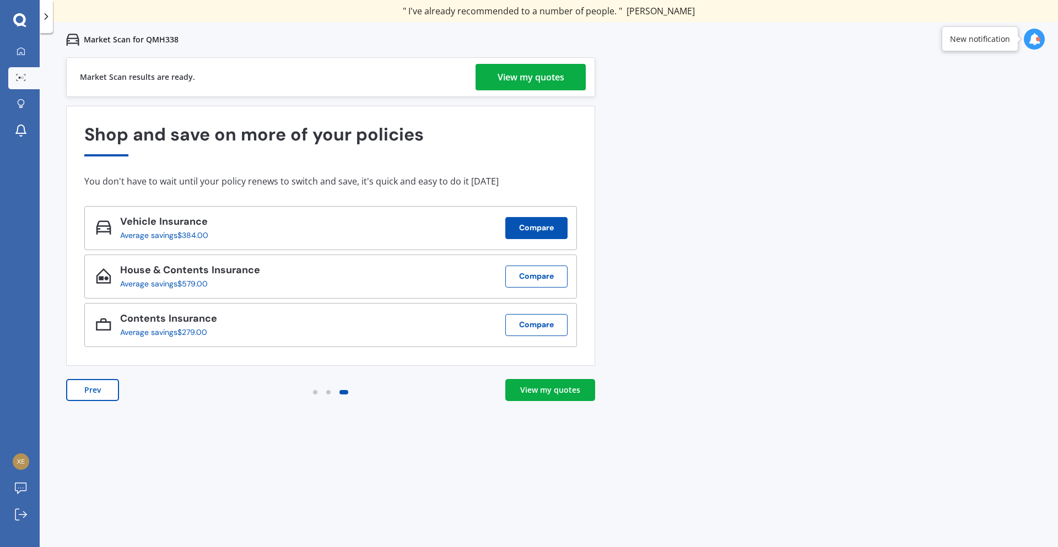
click at [564, 224] on button "Compare" at bounding box center [537, 228] width 62 height 22
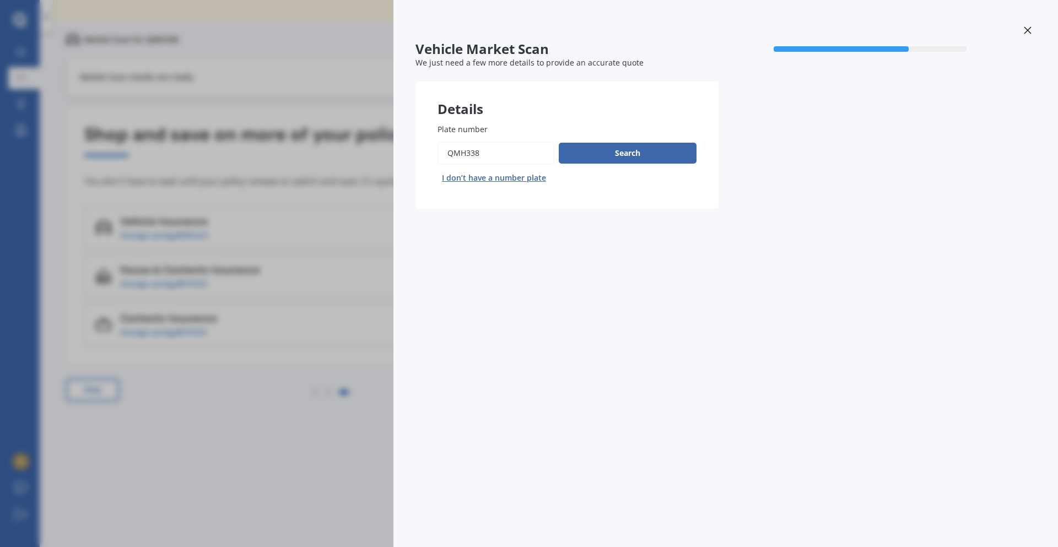
drag, startPoint x: 1019, startPoint y: 30, endPoint x: 1029, endPoint y: 29, distance: 9.4
click at [1020, 30] on div at bounding box center [726, 31] width 621 height 19
click at [1028, 30] on icon at bounding box center [1028, 30] width 8 height 8
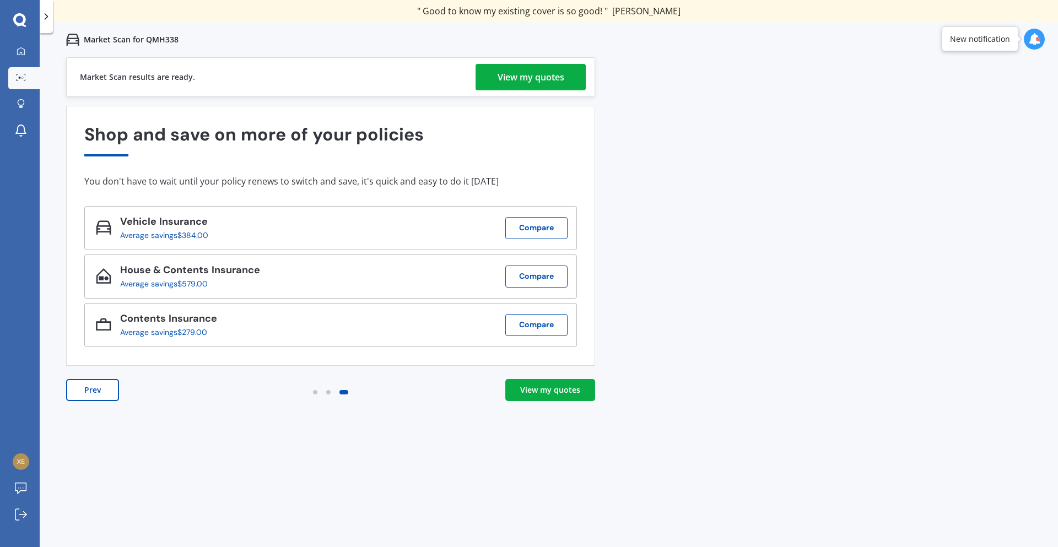
click at [563, 405] on div "Prev View my quotes" at bounding box center [330, 401] width 529 height 44
click at [568, 388] on div "View my quotes" at bounding box center [550, 390] width 60 height 11
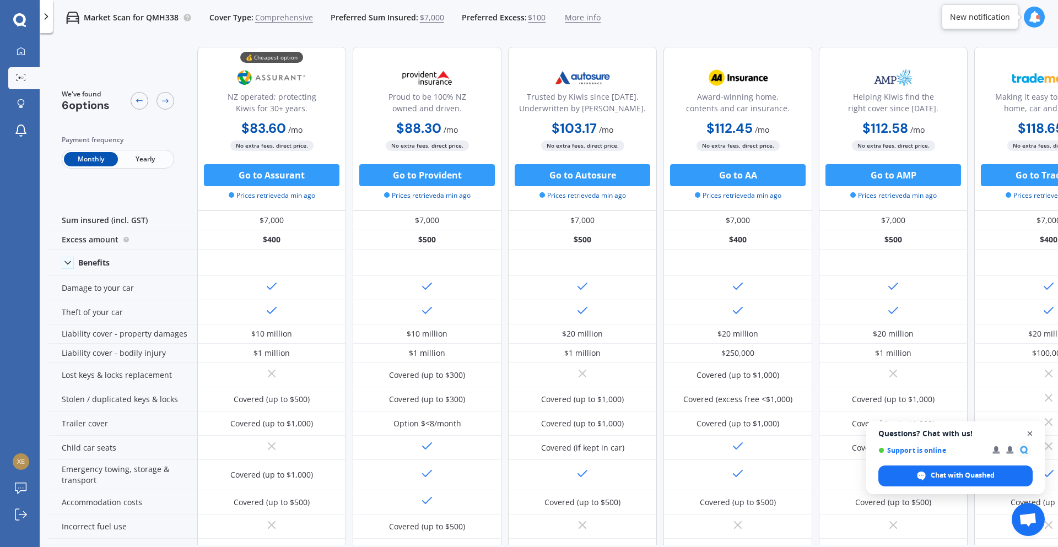
click at [1028, 433] on span "Open chat" at bounding box center [1031, 434] width 14 height 14
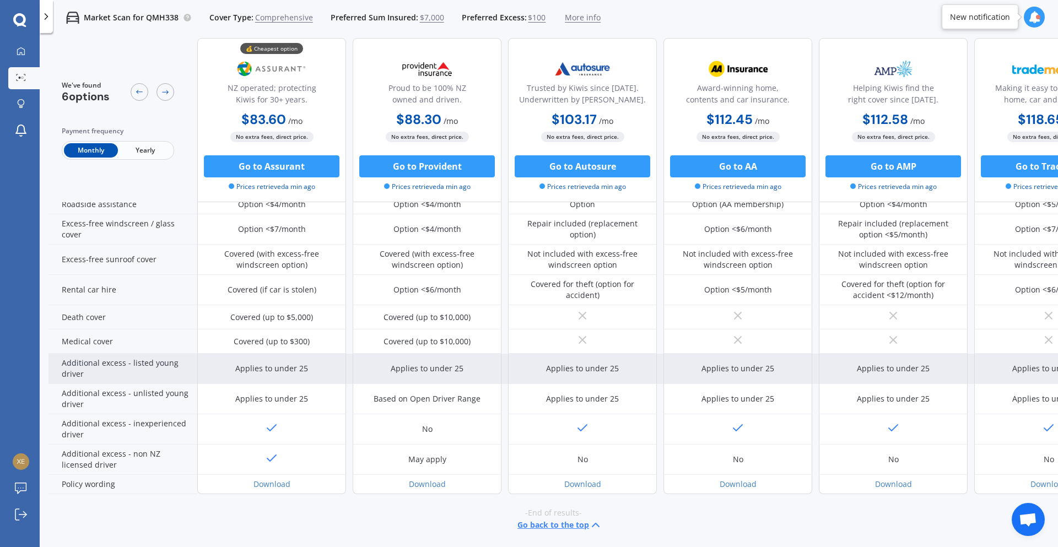
scroll to position [412, 0]
